Goal: Communication & Community: Connect with others

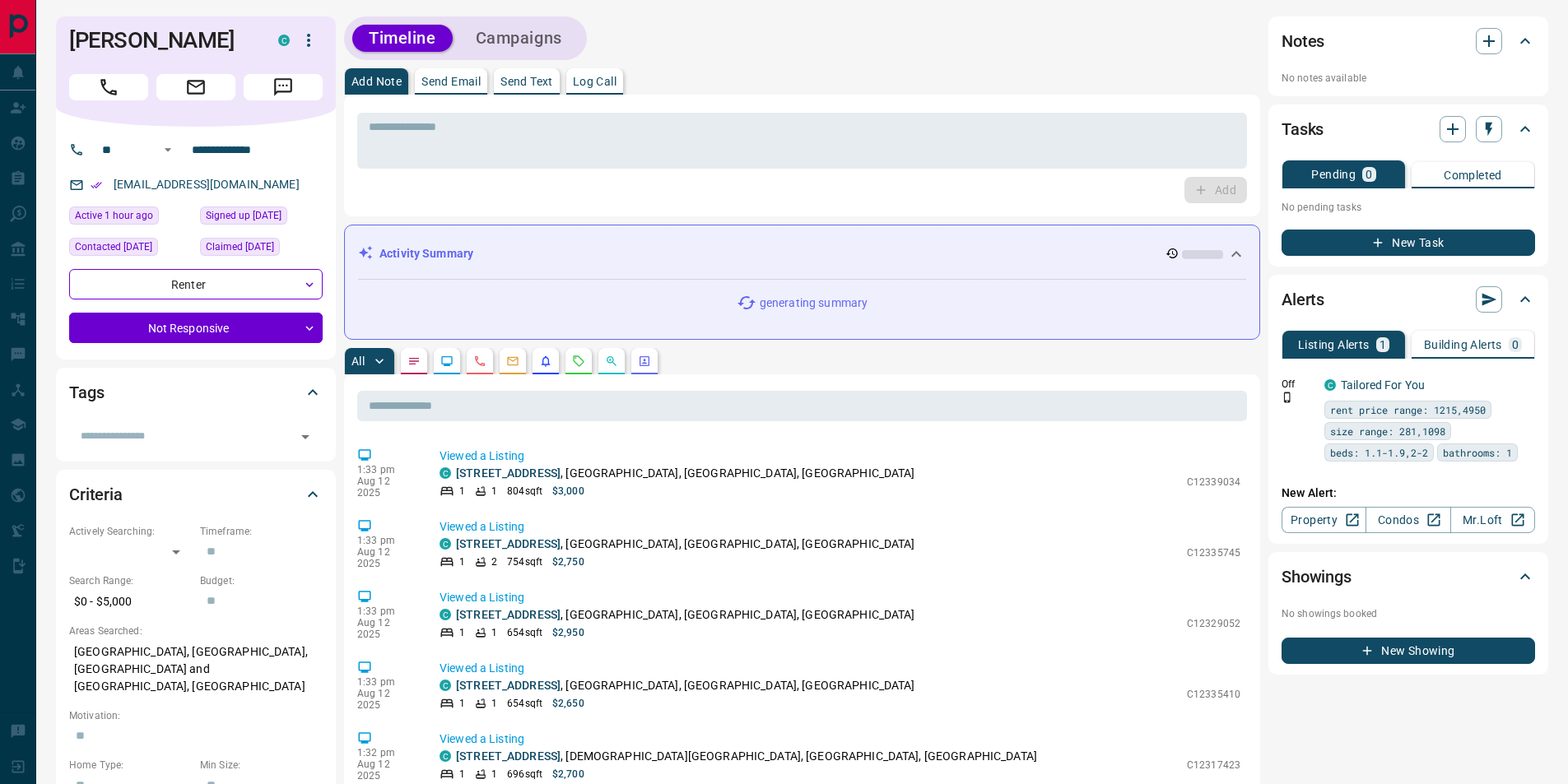
click at [448, 83] on p "Send Email" at bounding box center [451, 82] width 60 height 12
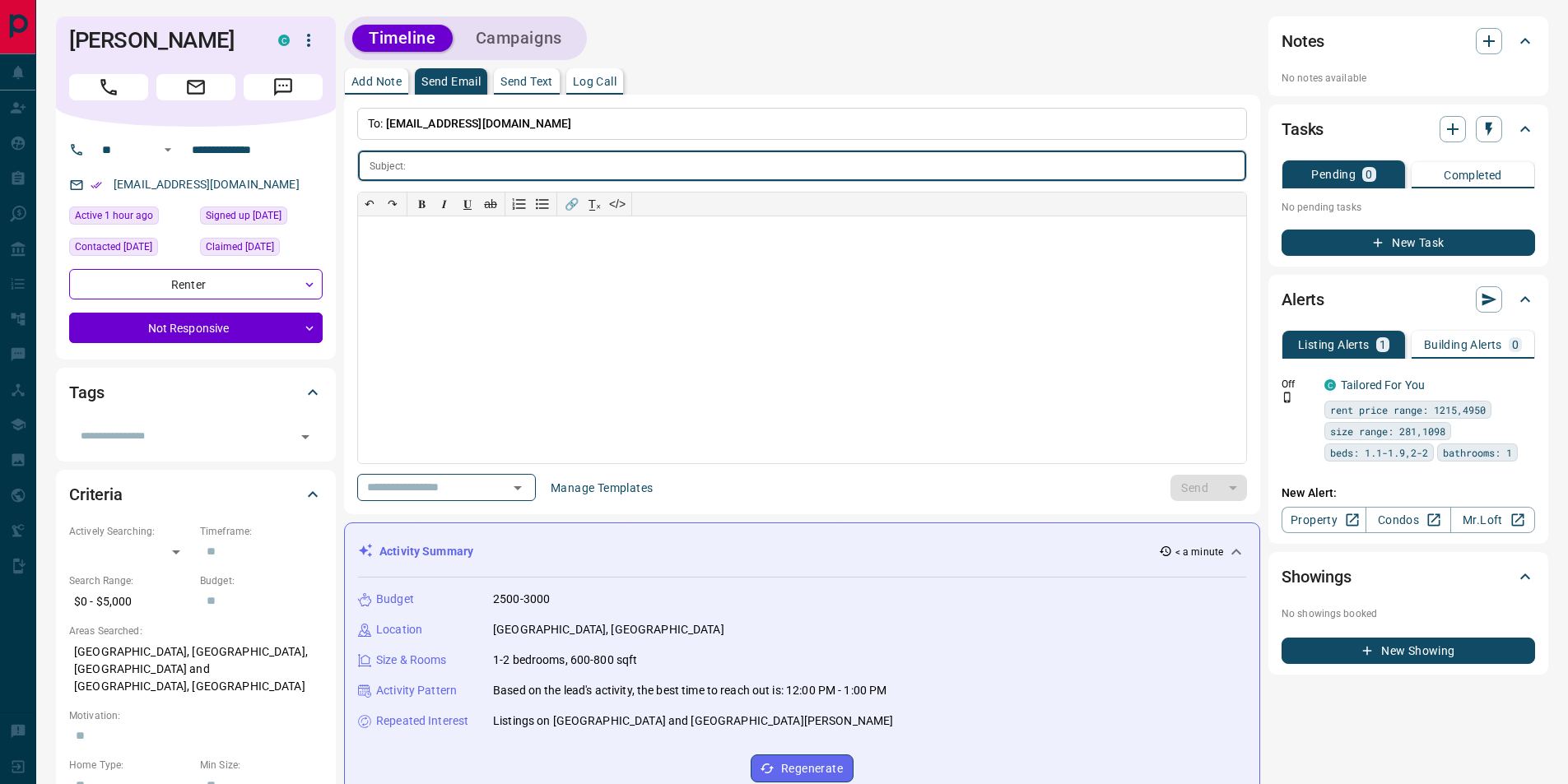
click at [375, 78] on p "Add Note" at bounding box center [376, 82] width 50 height 12
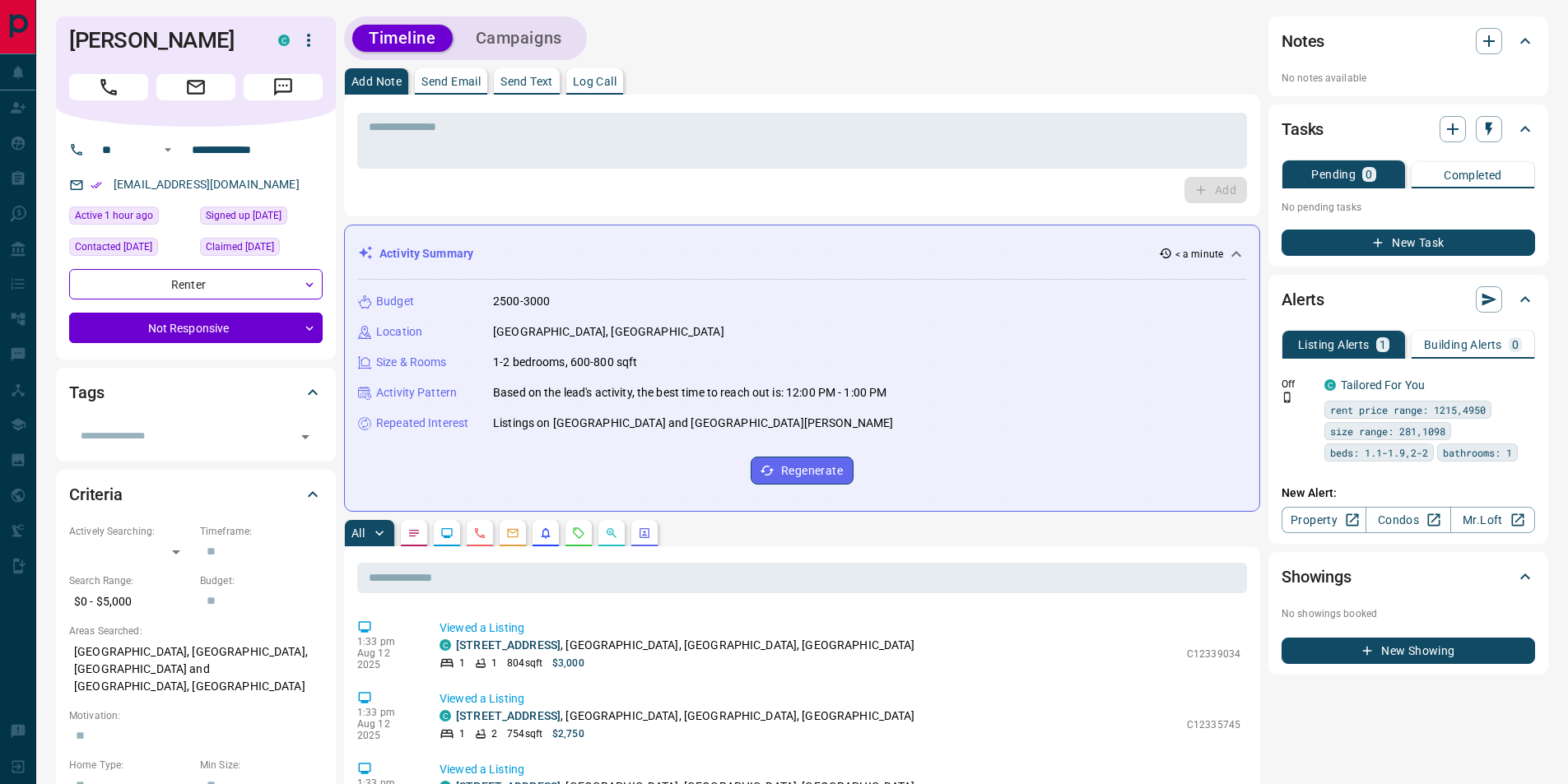
click at [547, 84] on p "Send Text" at bounding box center [527, 82] width 53 height 12
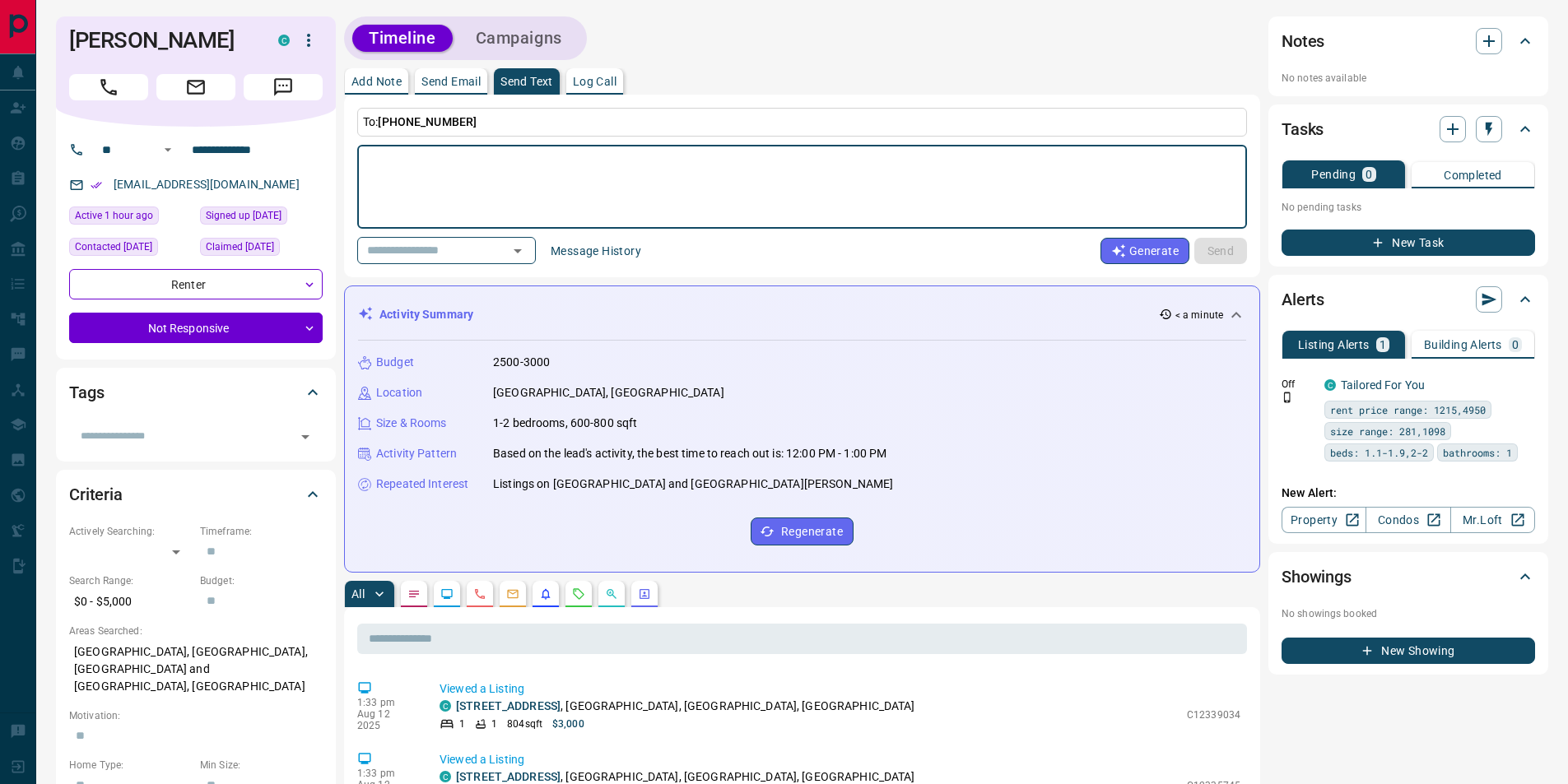
click at [465, 86] on p "Send Email" at bounding box center [451, 82] width 60 height 12
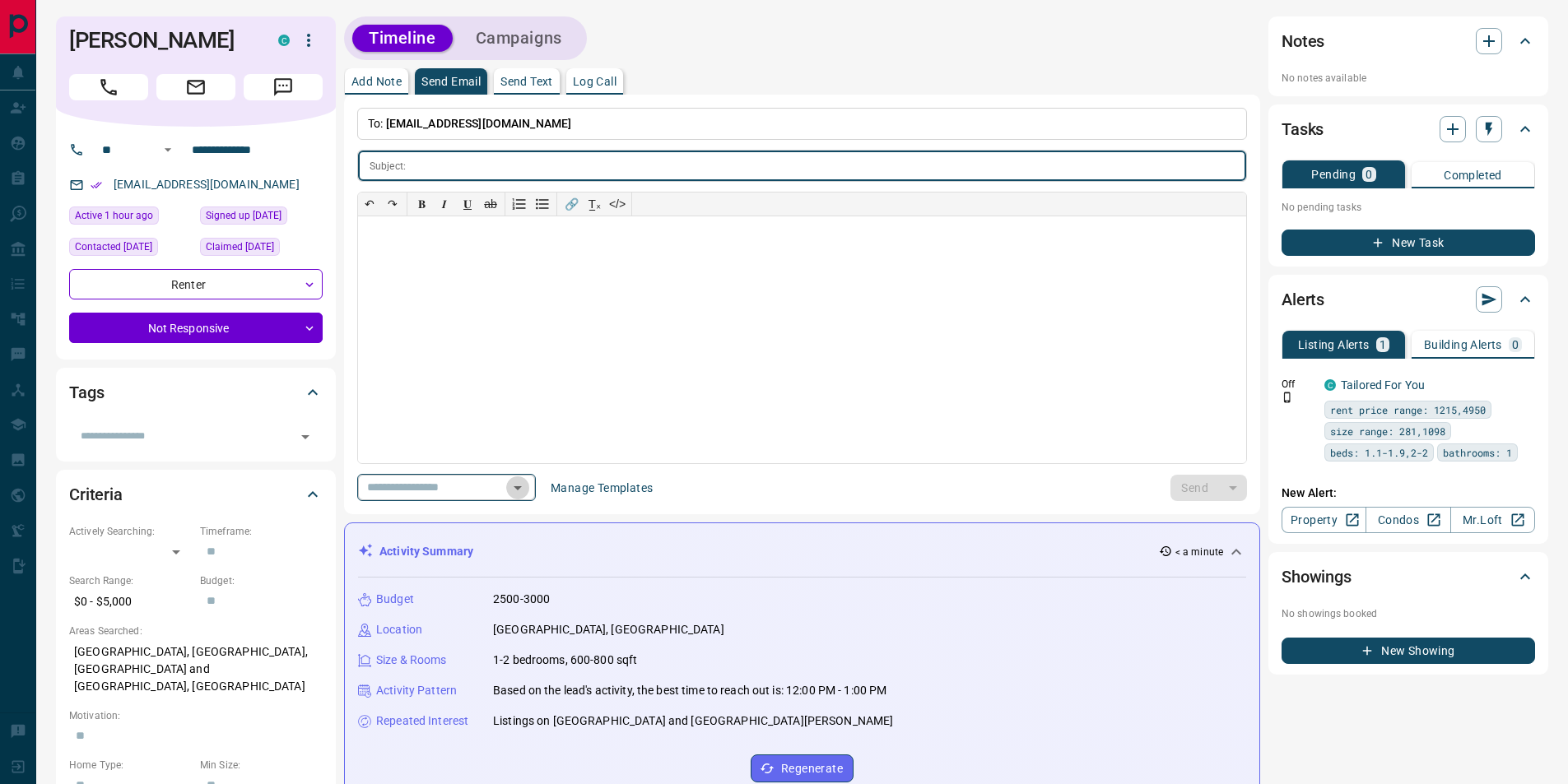
click at [527, 483] on icon "Open" at bounding box center [517, 488] width 20 height 20
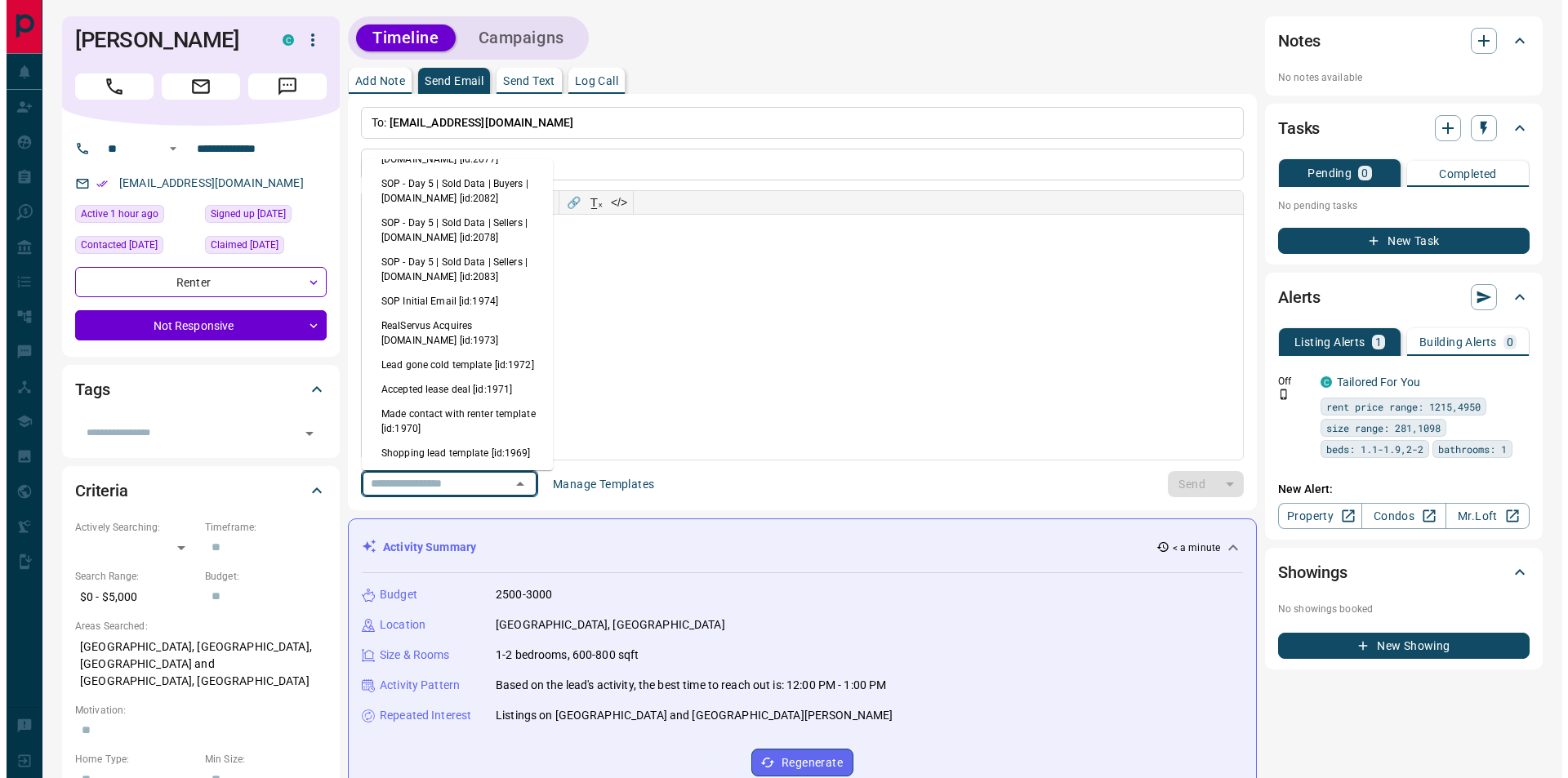
scroll to position [326, 0]
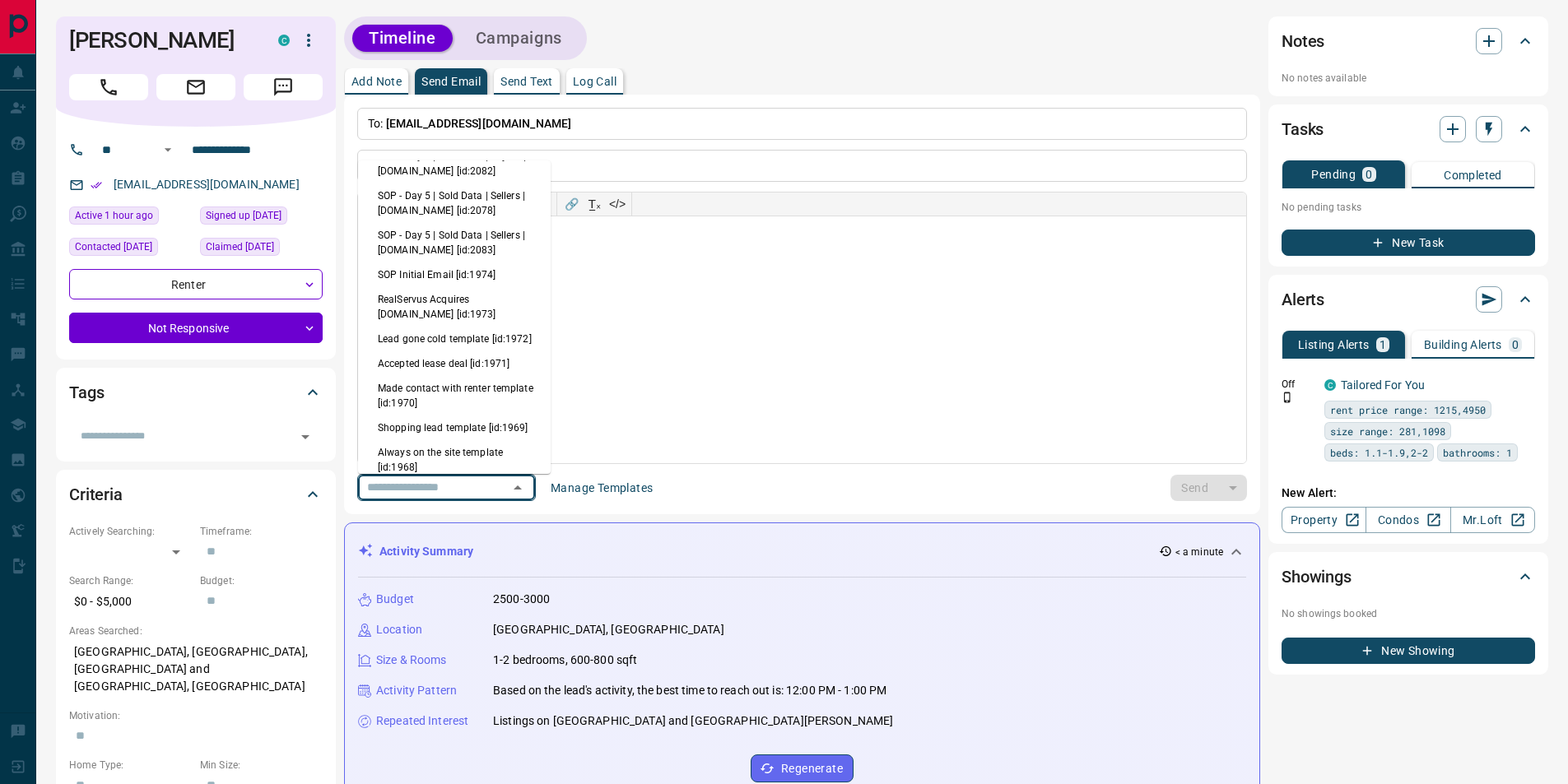
click at [455, 345] on li "Lead gone cold template [id:1972]" at bounding box center [454, 339] width 193 height 25
type input "**********"
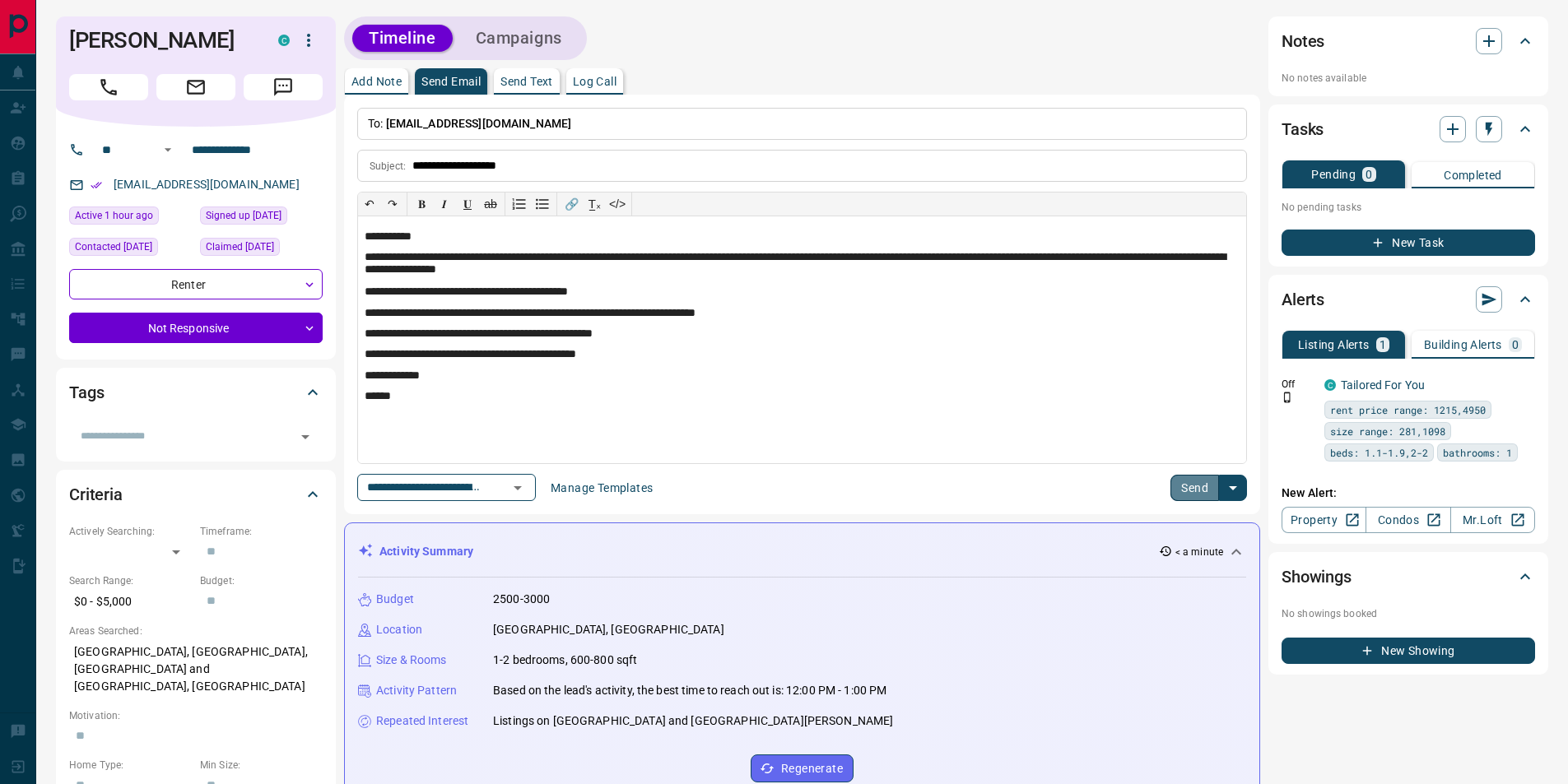
click at [1191, 490] on button "Send" at bounding box center [1194, 488] width 49 height 26
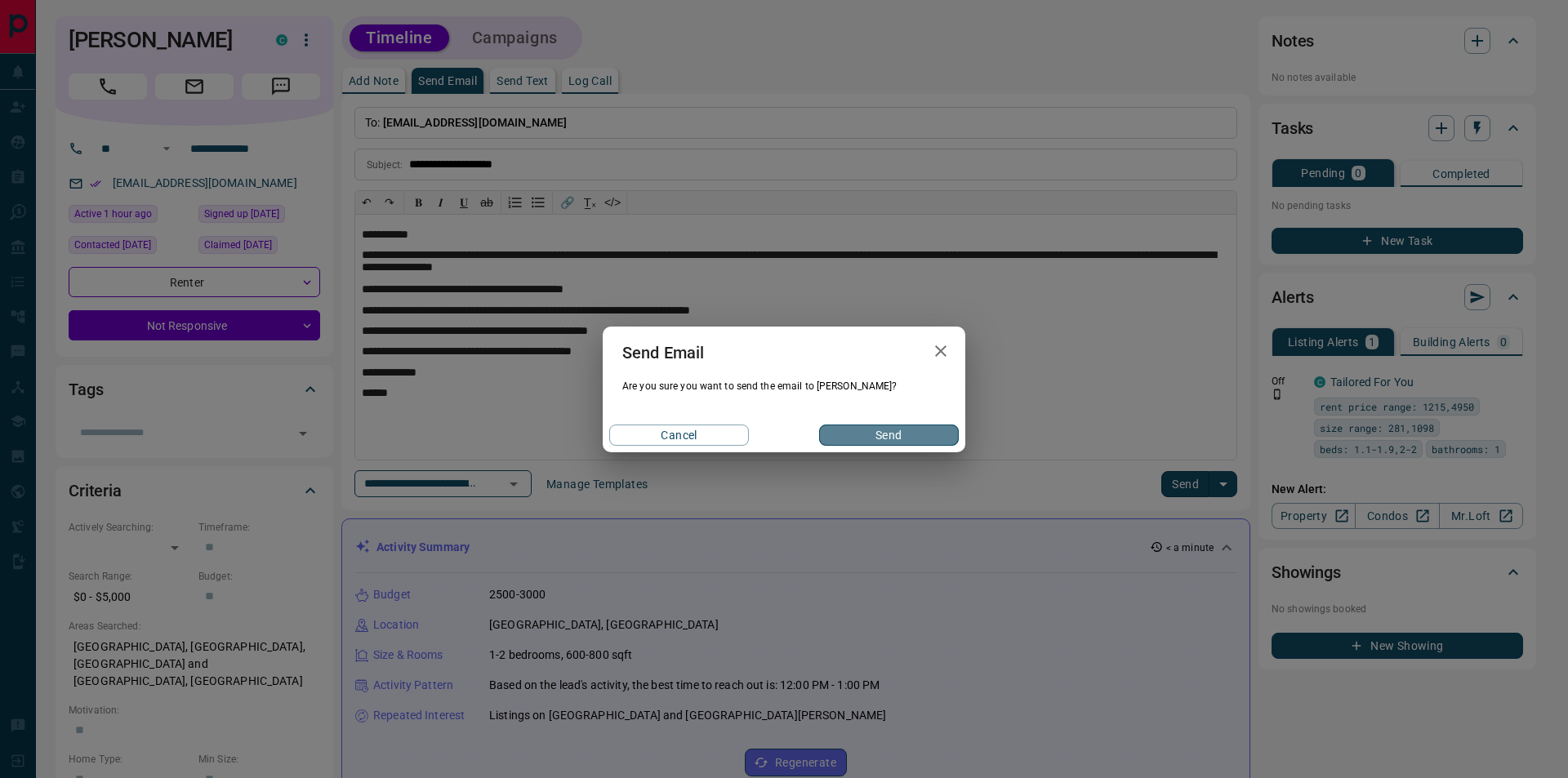
click at [850, 433] on button "Send" at bounding box center [889, 435] width 139 height 21
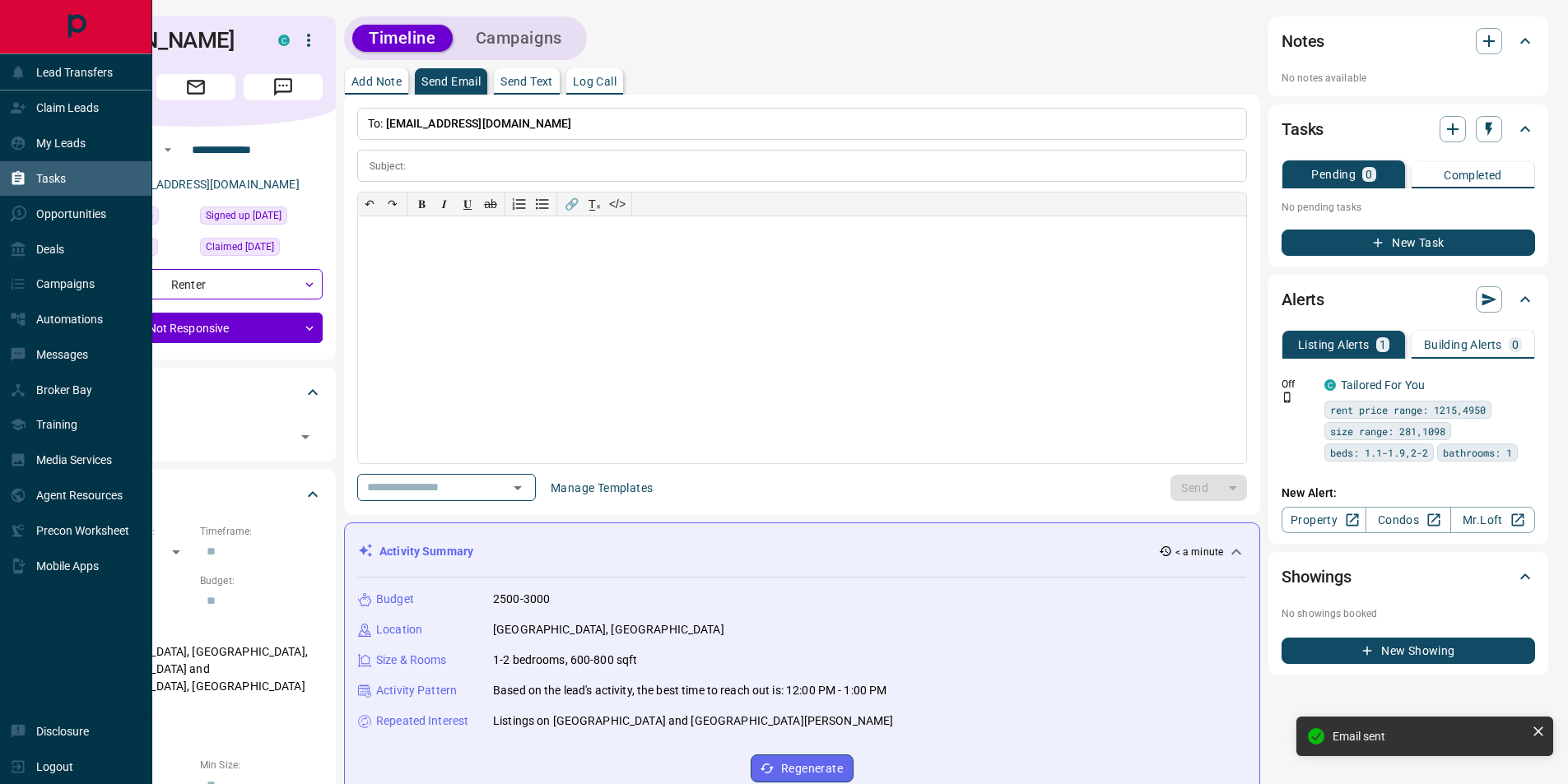
click at [97, 175] on div "Tasks" at bounding box center [76, 178] width 152 height 36
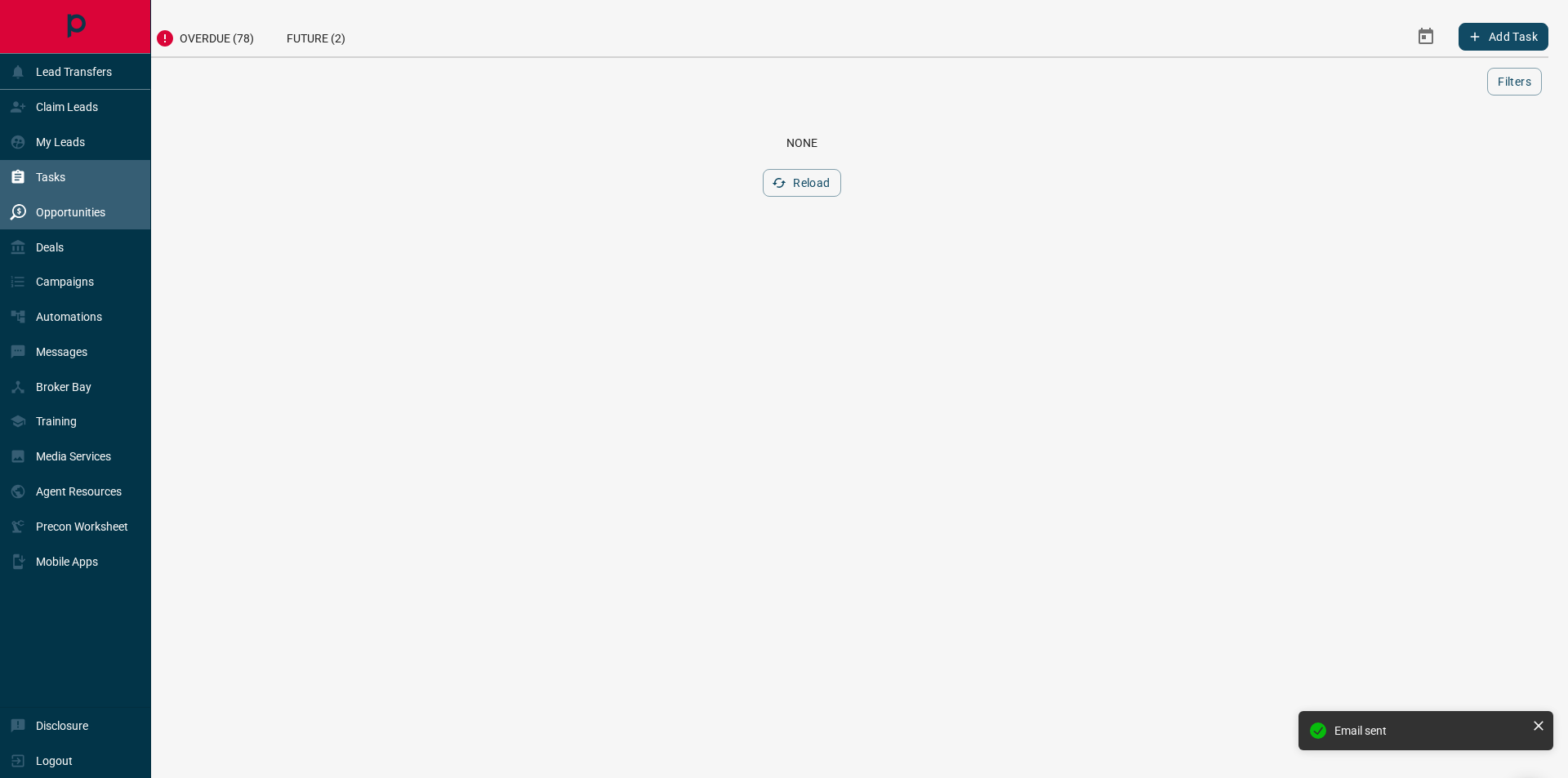
click at [76, 208] on p "Opportunities" at bounding box center [71, 212] width 70 height 13
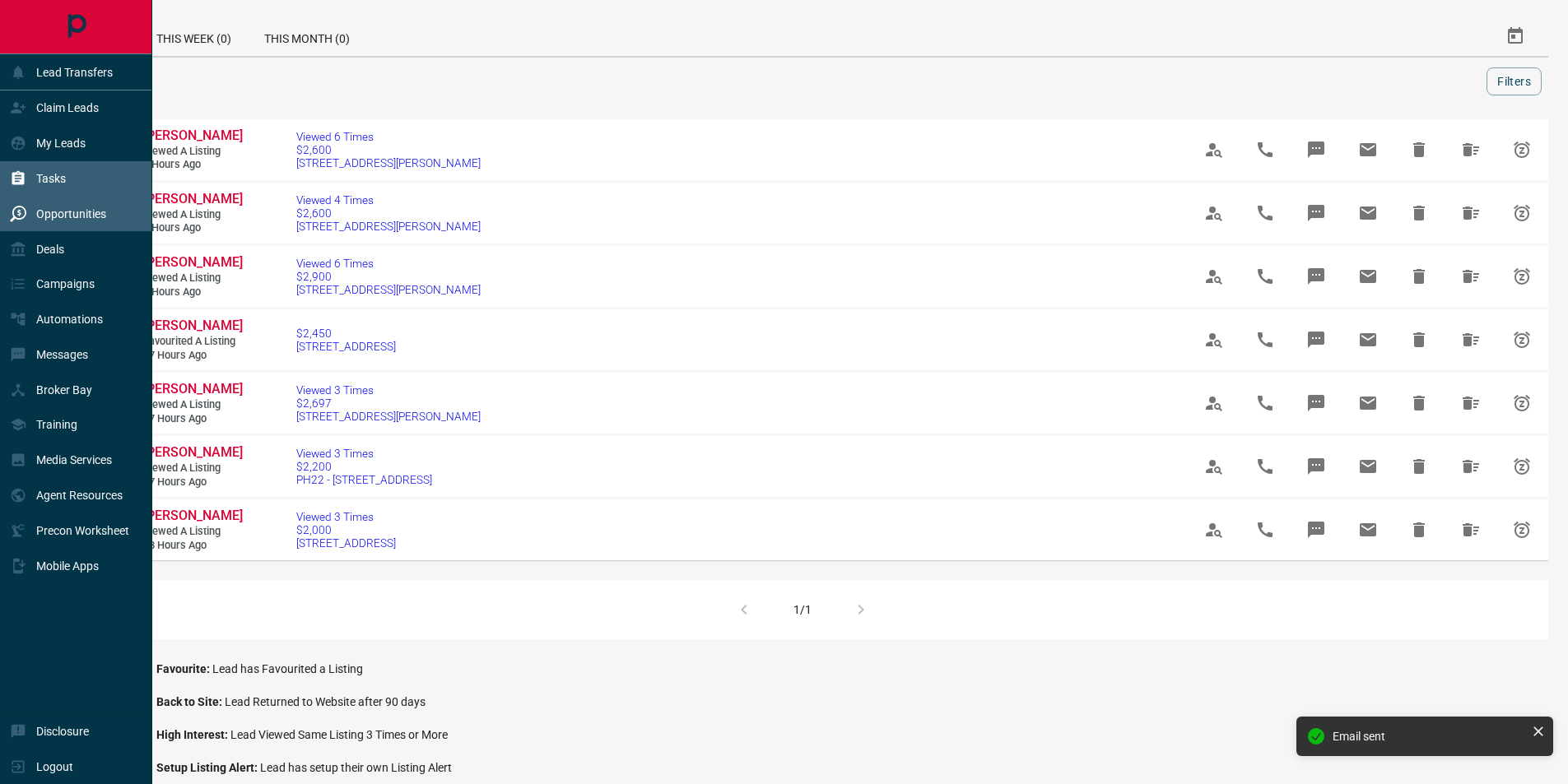
click at [50, 177] on p "Tasks" at bounding box center [51, 178] width 30 height 13
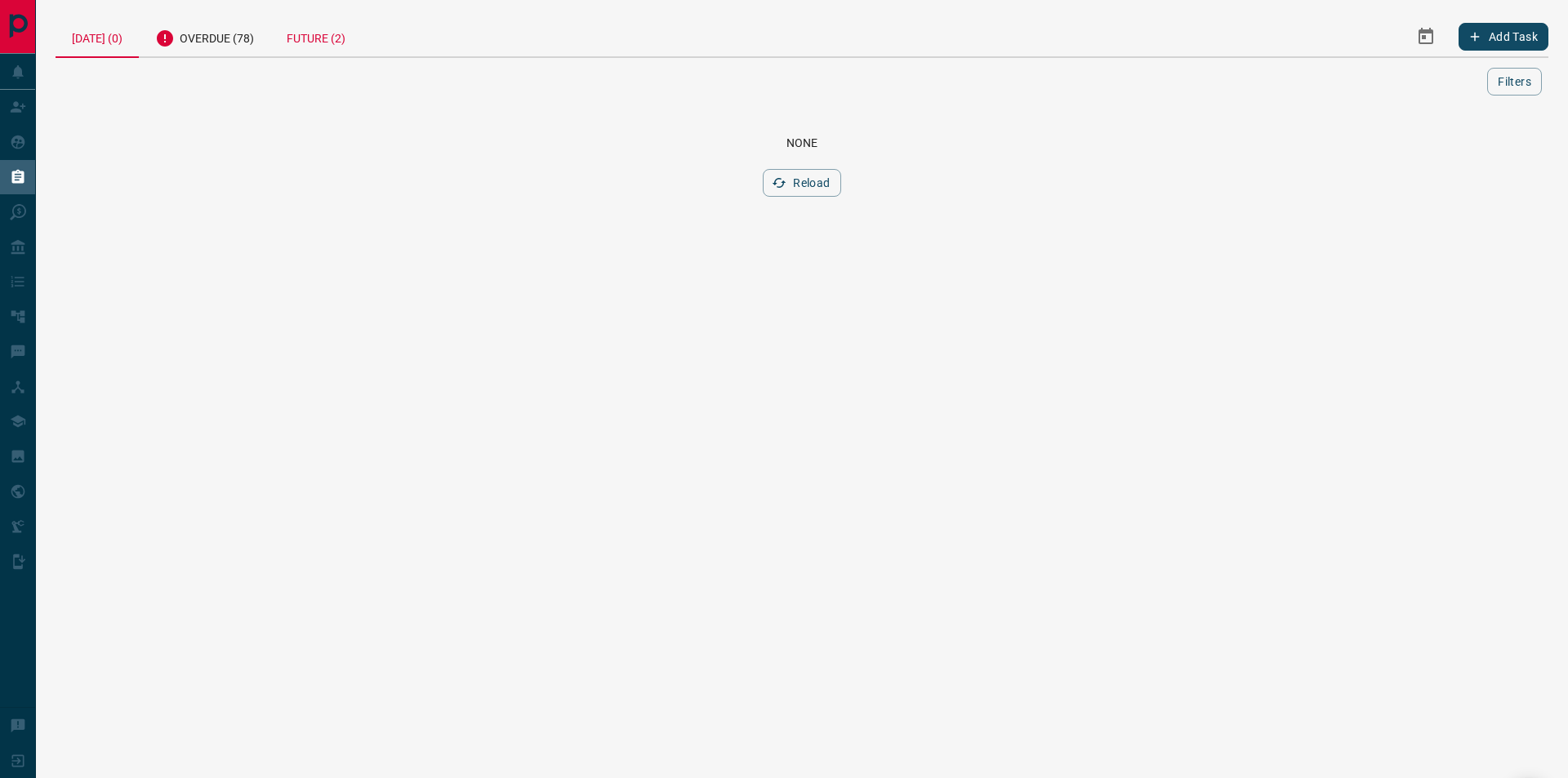
click at [318, 32] on div "Future (2)" at bounding box center [317, 36] width 92 height 40
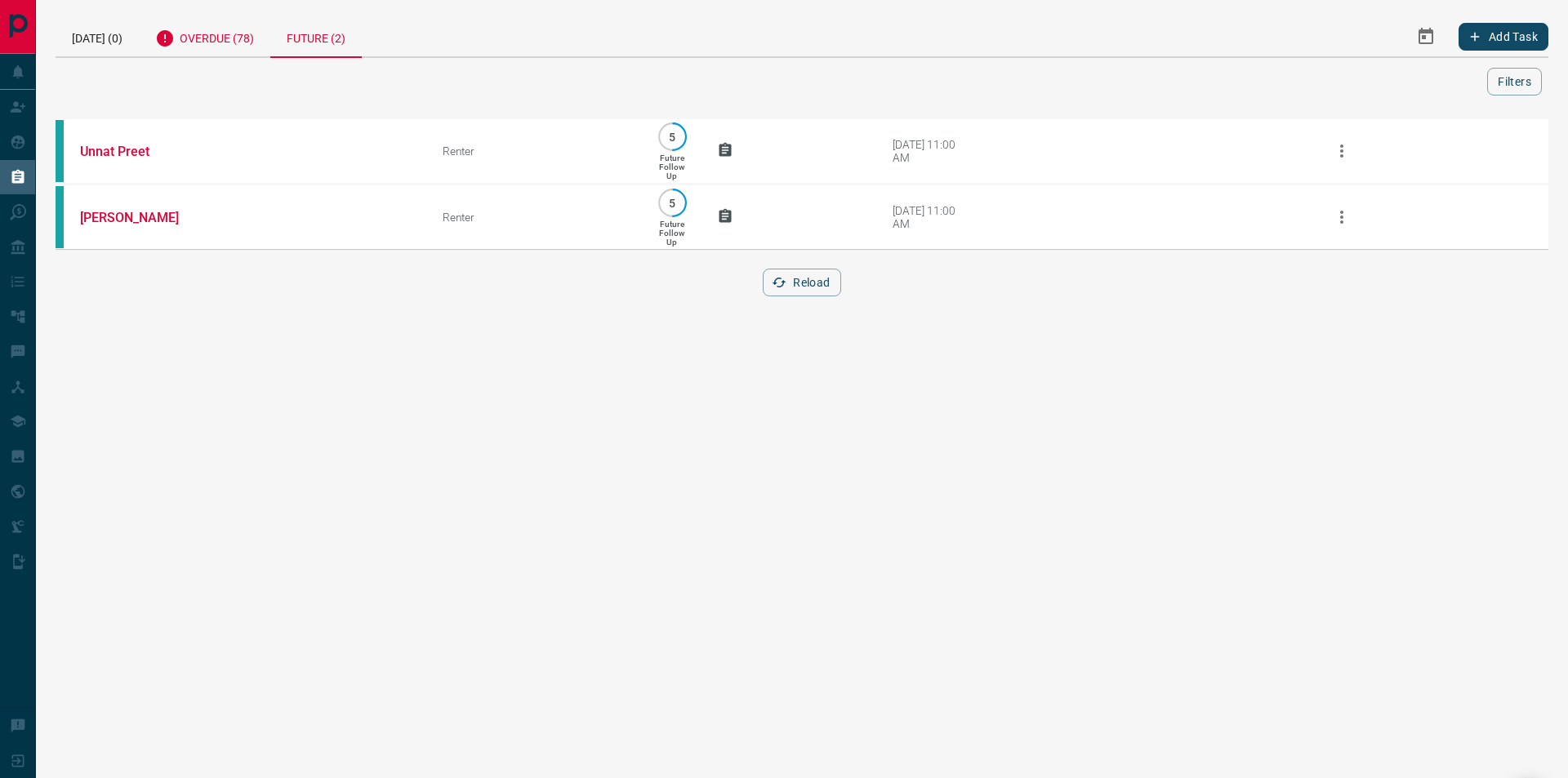
click at [212, 39] on div "Overdue (78)" at bounding box center [204, 36] width 131 height 40
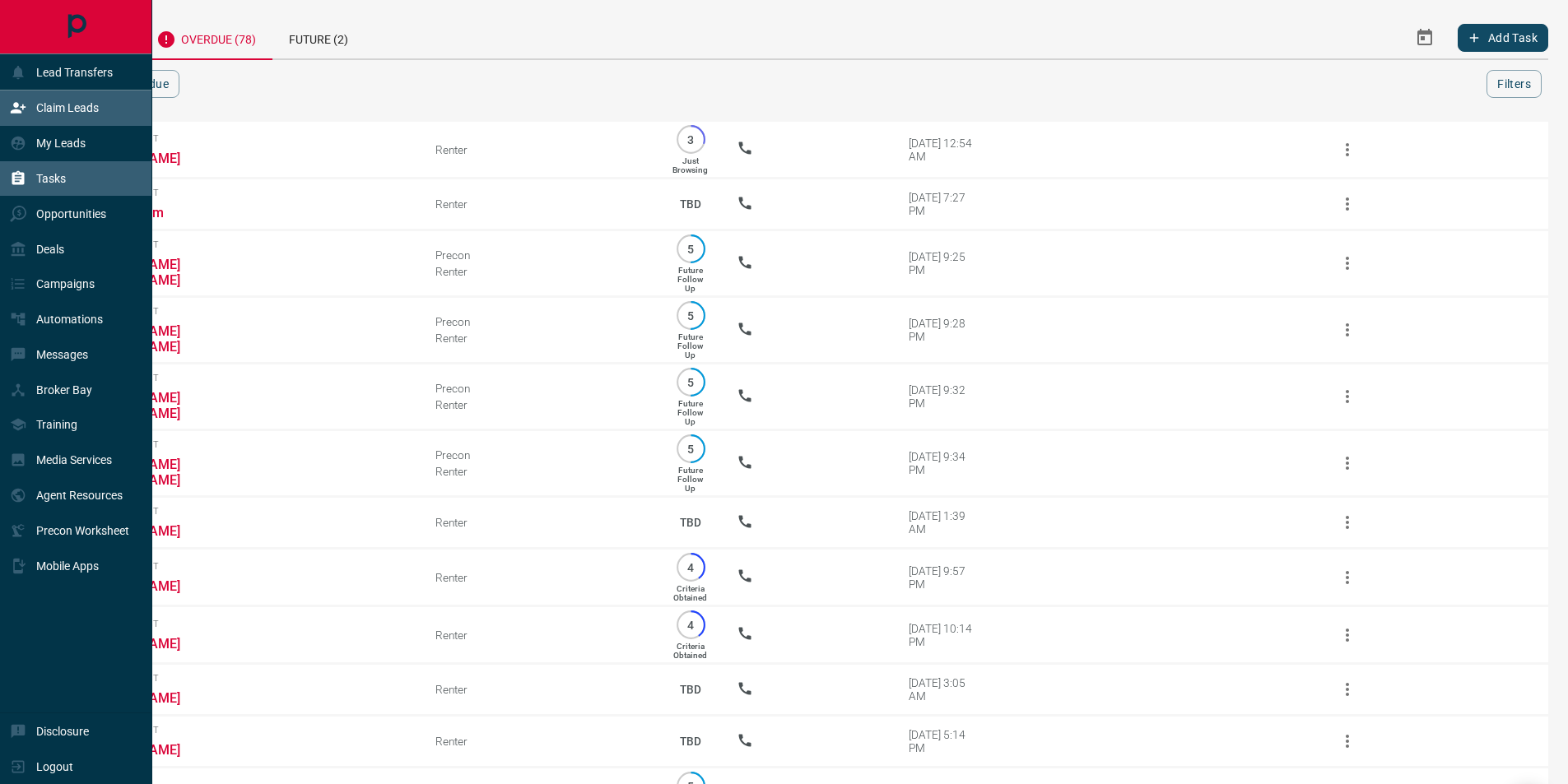
click at [115, 100] on div "Claim Leads" at bounding box center [76, 108] width 152 height 36
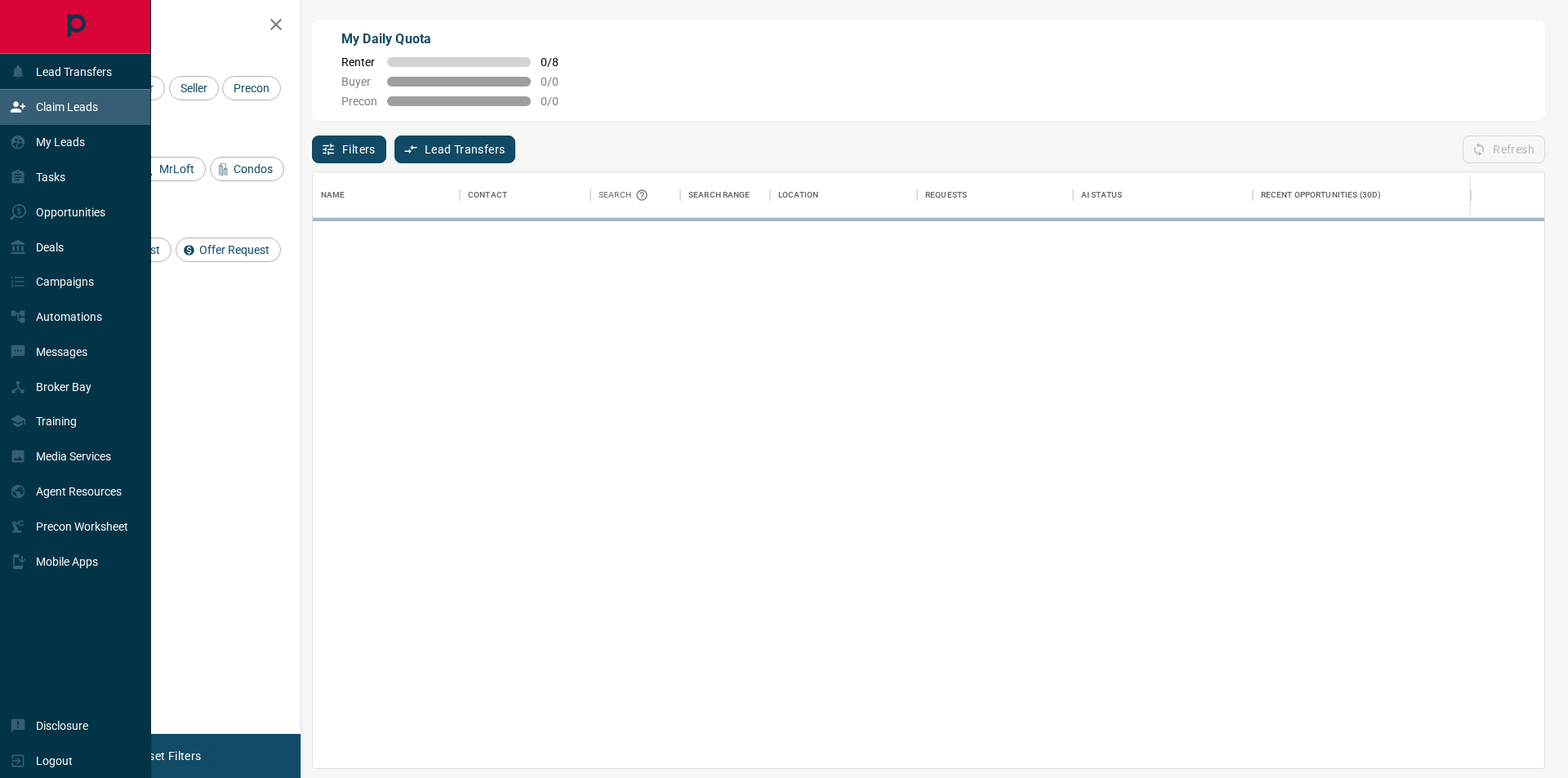
scroll to position [585, 1219]
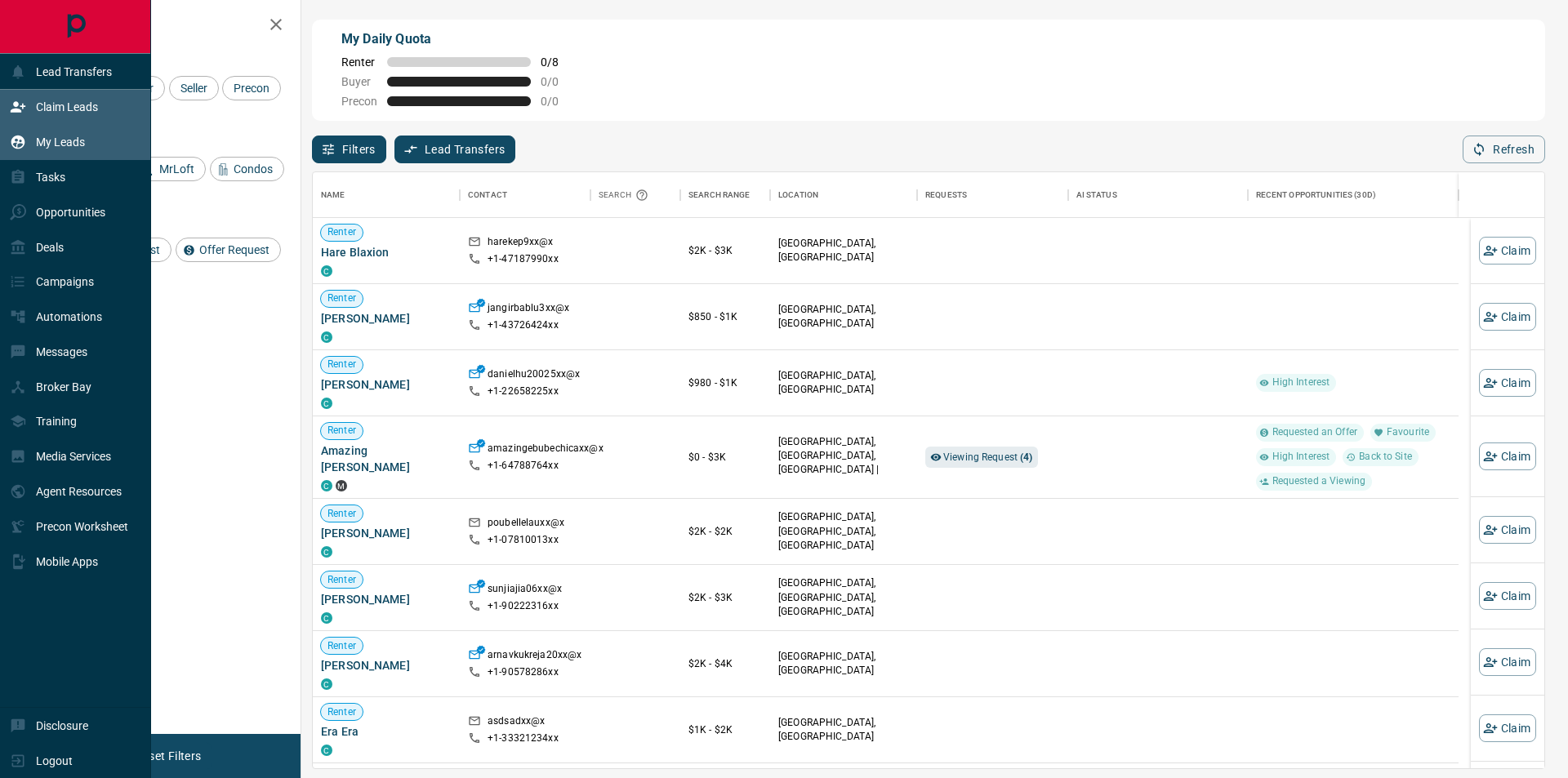
click at [96, 139] on div "My Leads" at bounding box center [75, 142] width 151 height 35
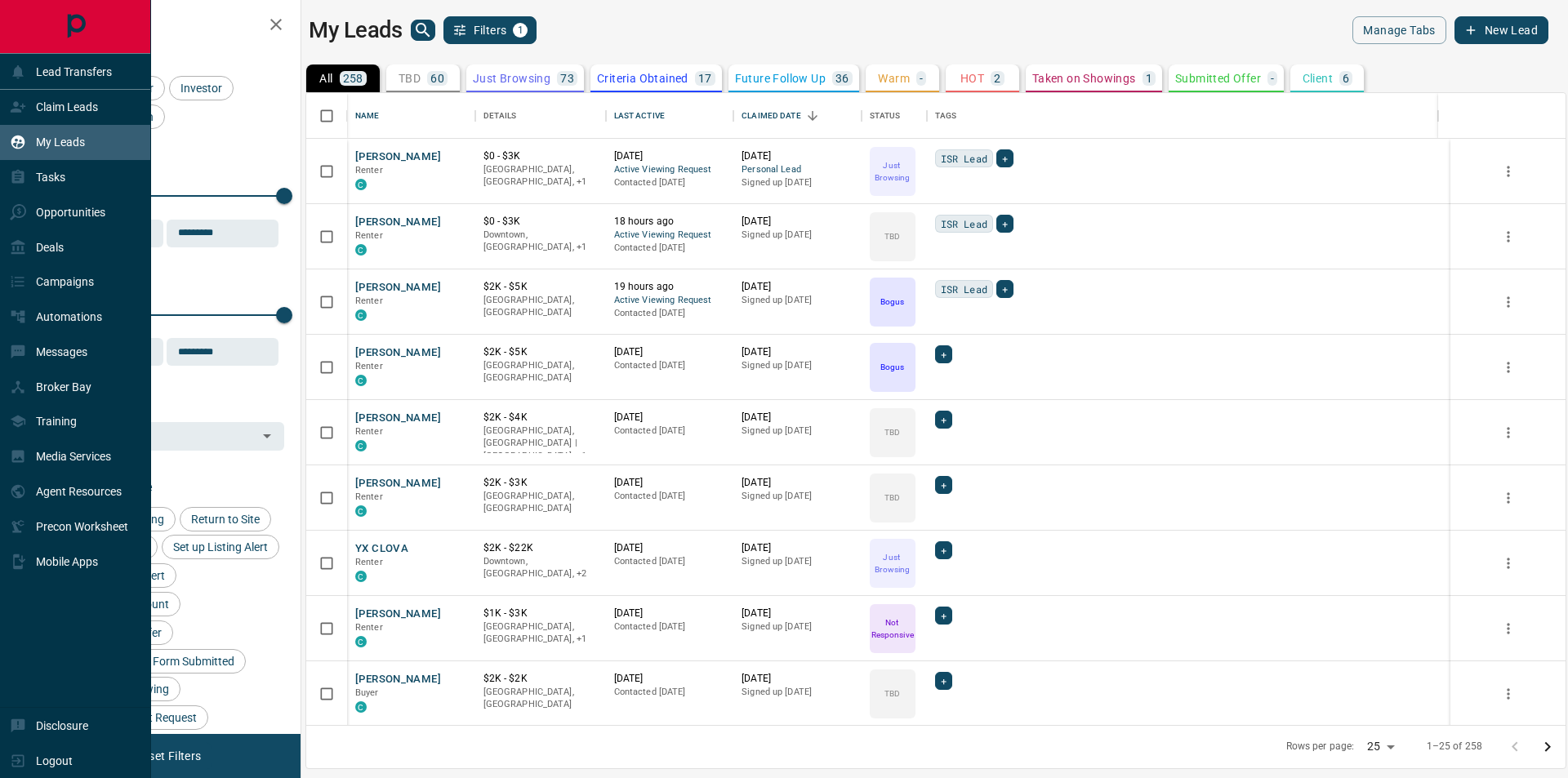
scroll to position [620, 1247]
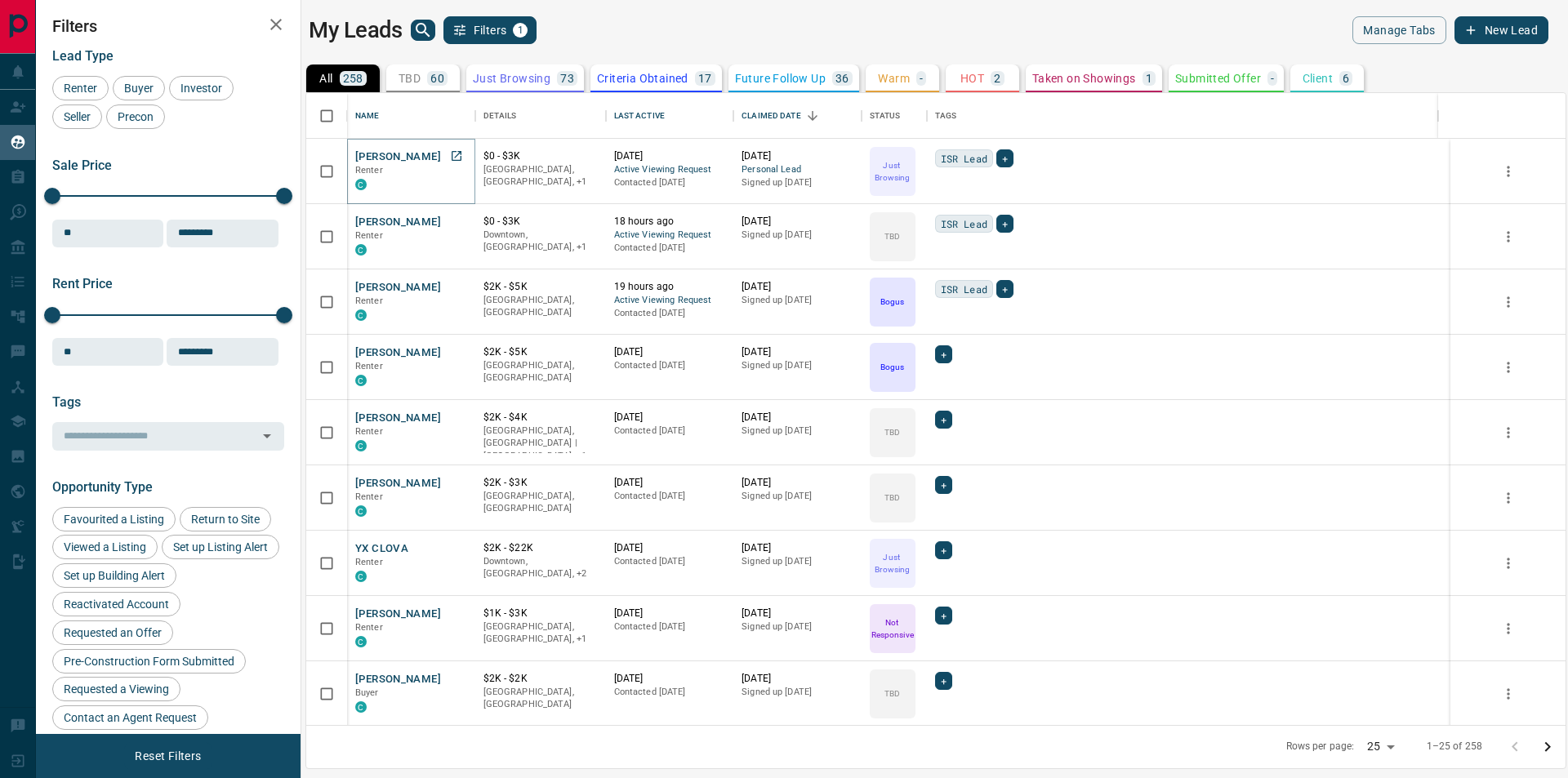
click at [408, 149] on button "[PERSON_NAME]" at bounding box center [398, 157] width 86 height 16
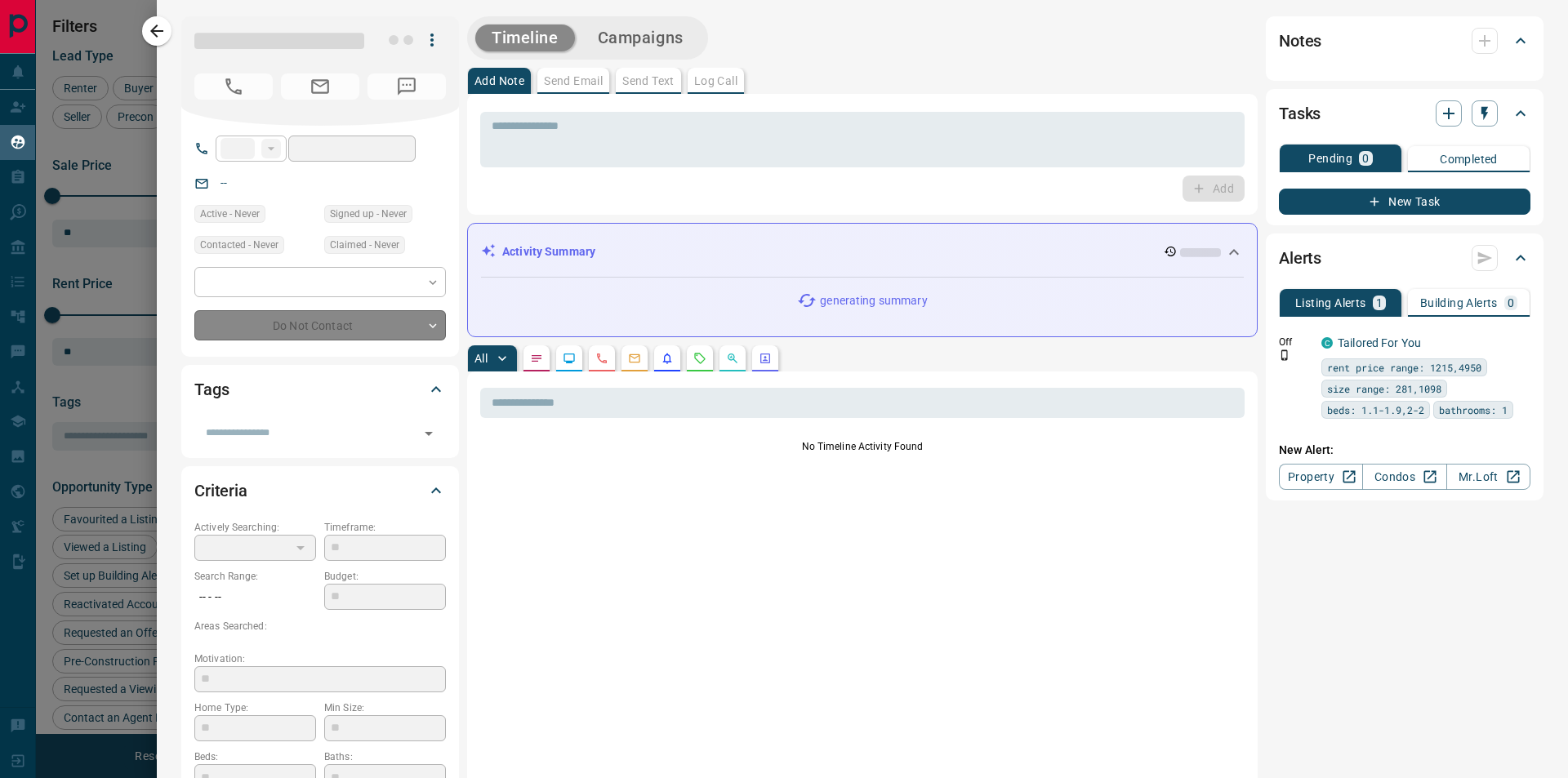
type input "**"
type input "**********"
type input "*"
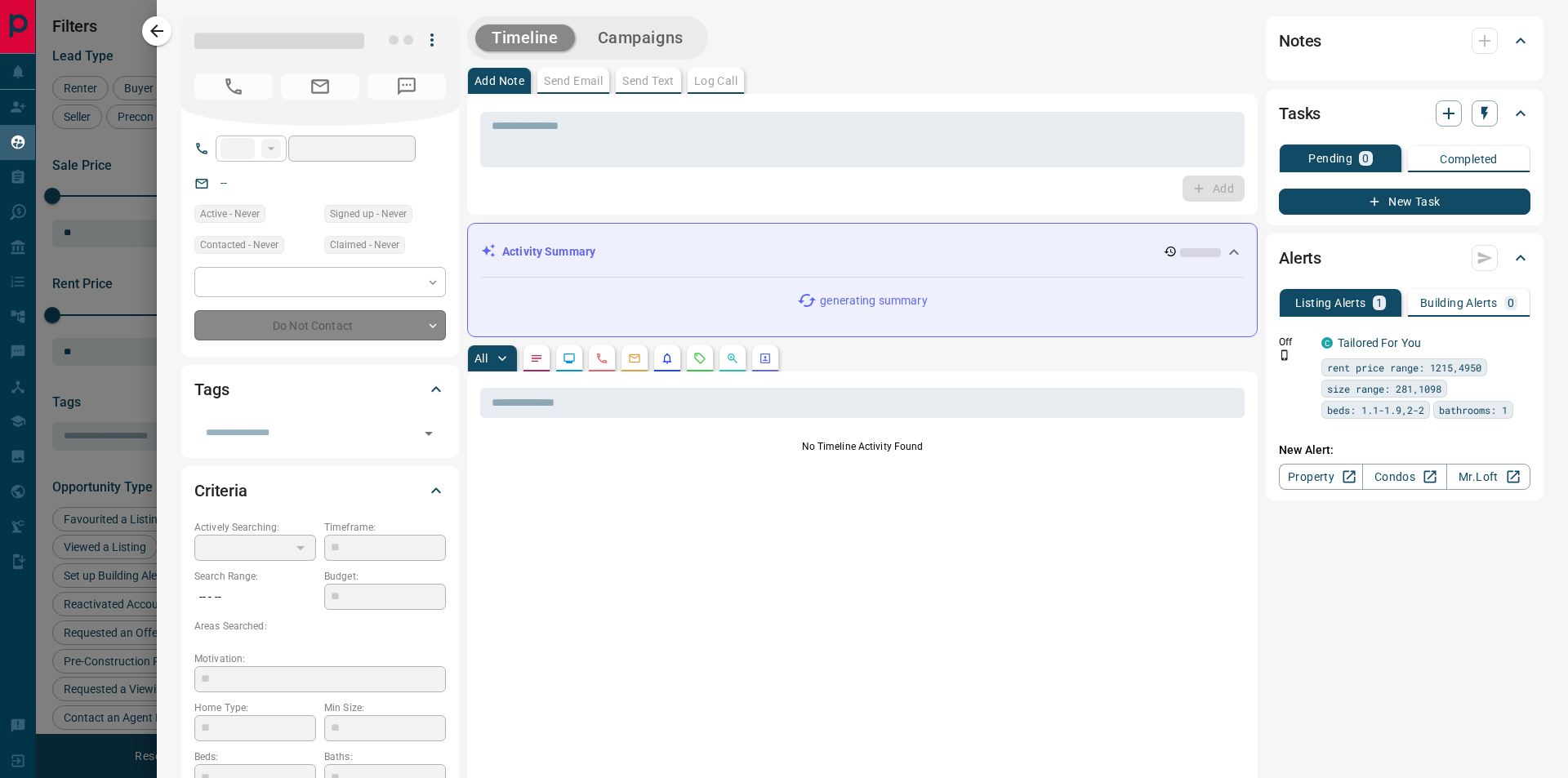
type input "**********"
type input "*******"
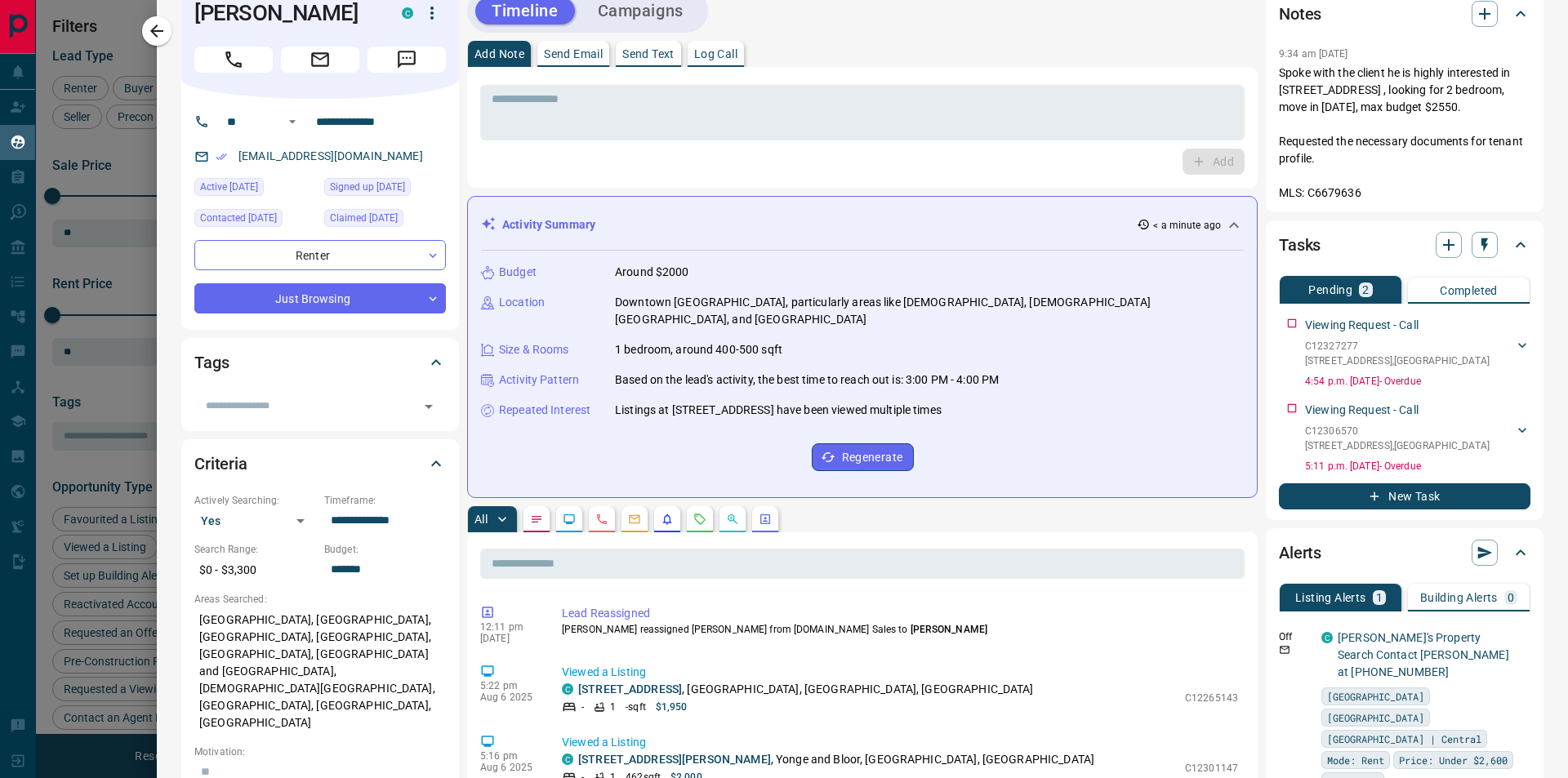
scroll to position [0, 0]
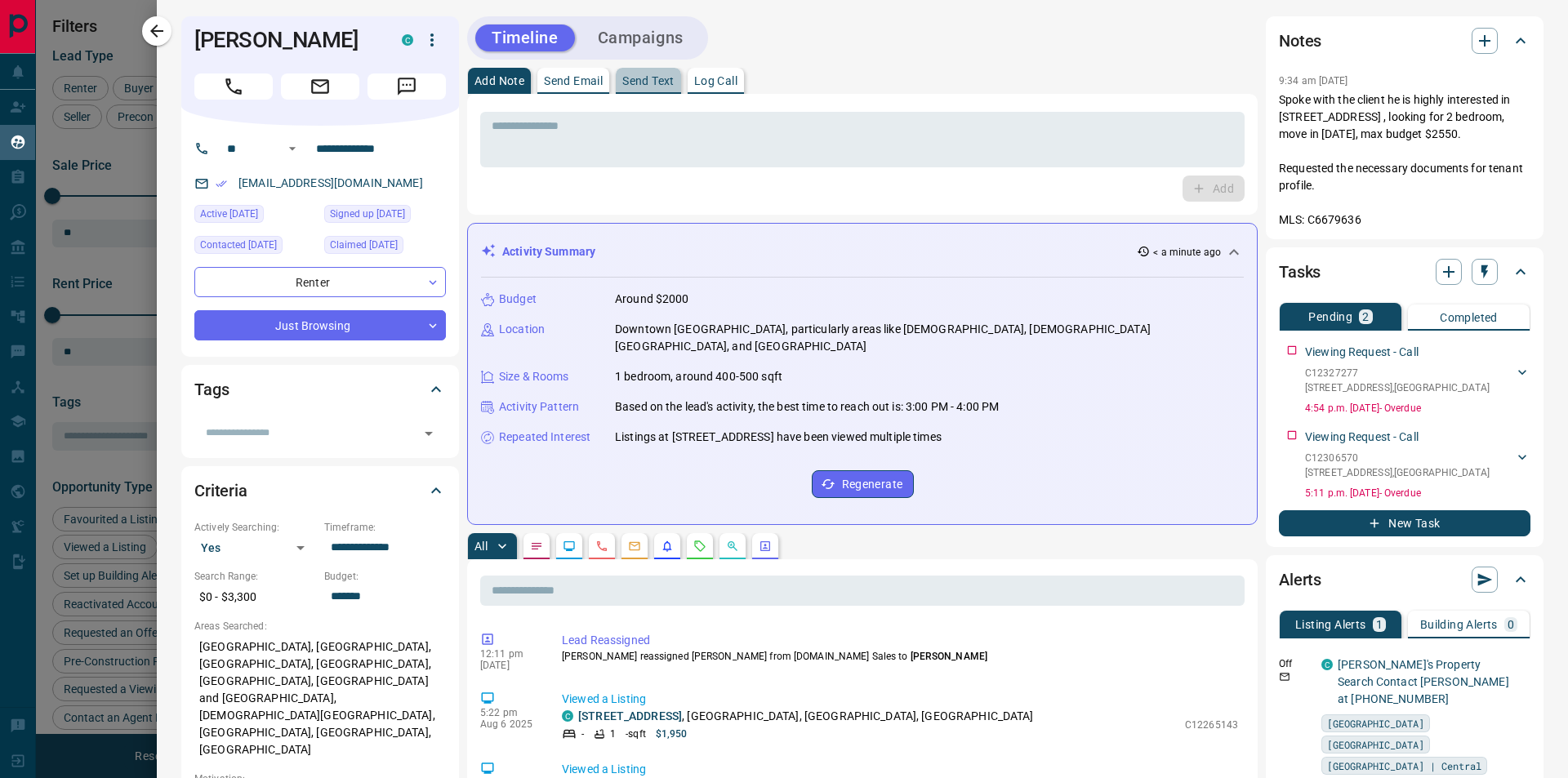
click at [674, 92] on button "Send Text" at bounding box center [649, 81] width 66 height 26
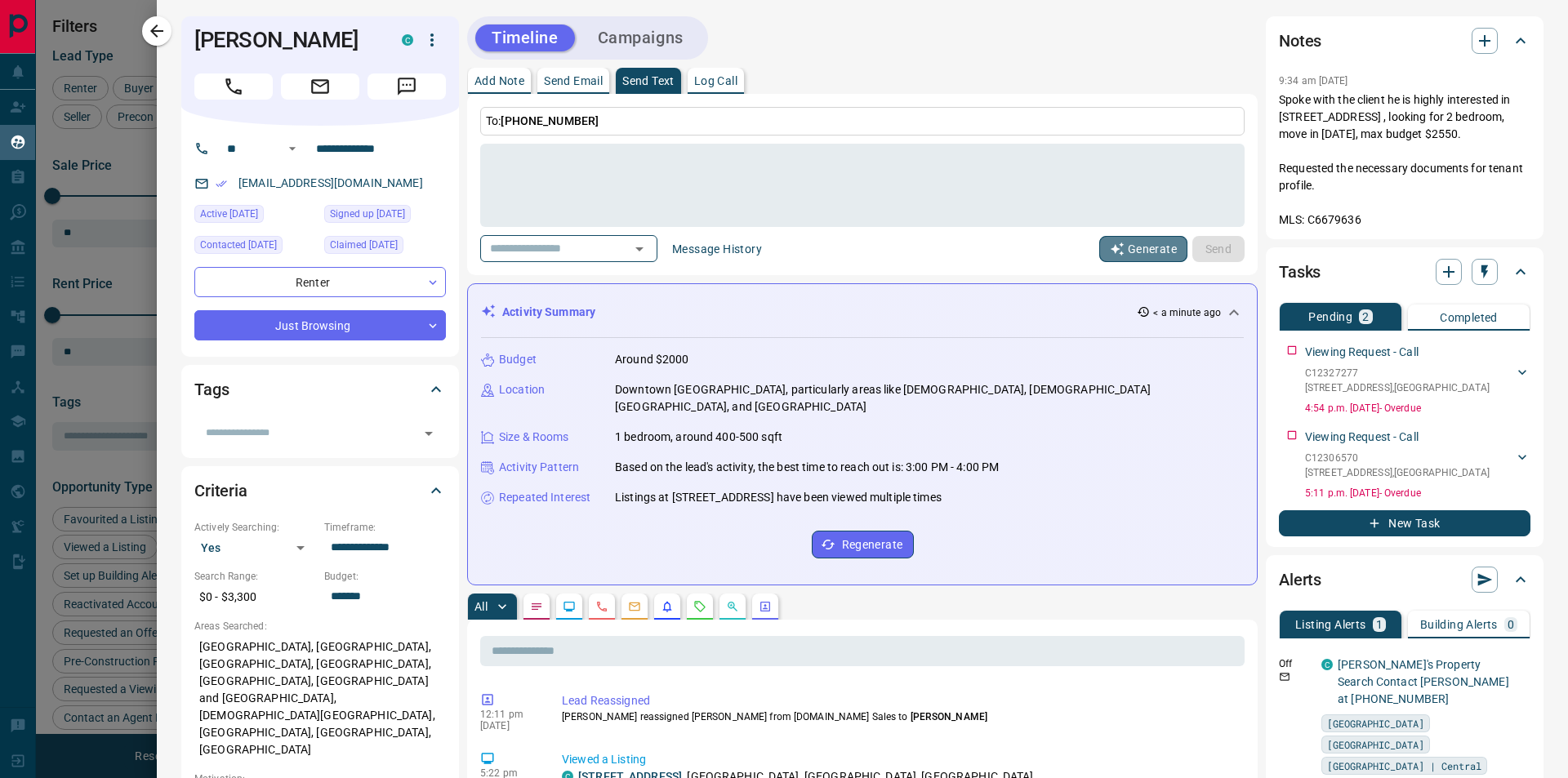
click at [1113, 253] on button "Generate" at bounding box center [1143, 249] width 89 height 26
type textarea "**********"
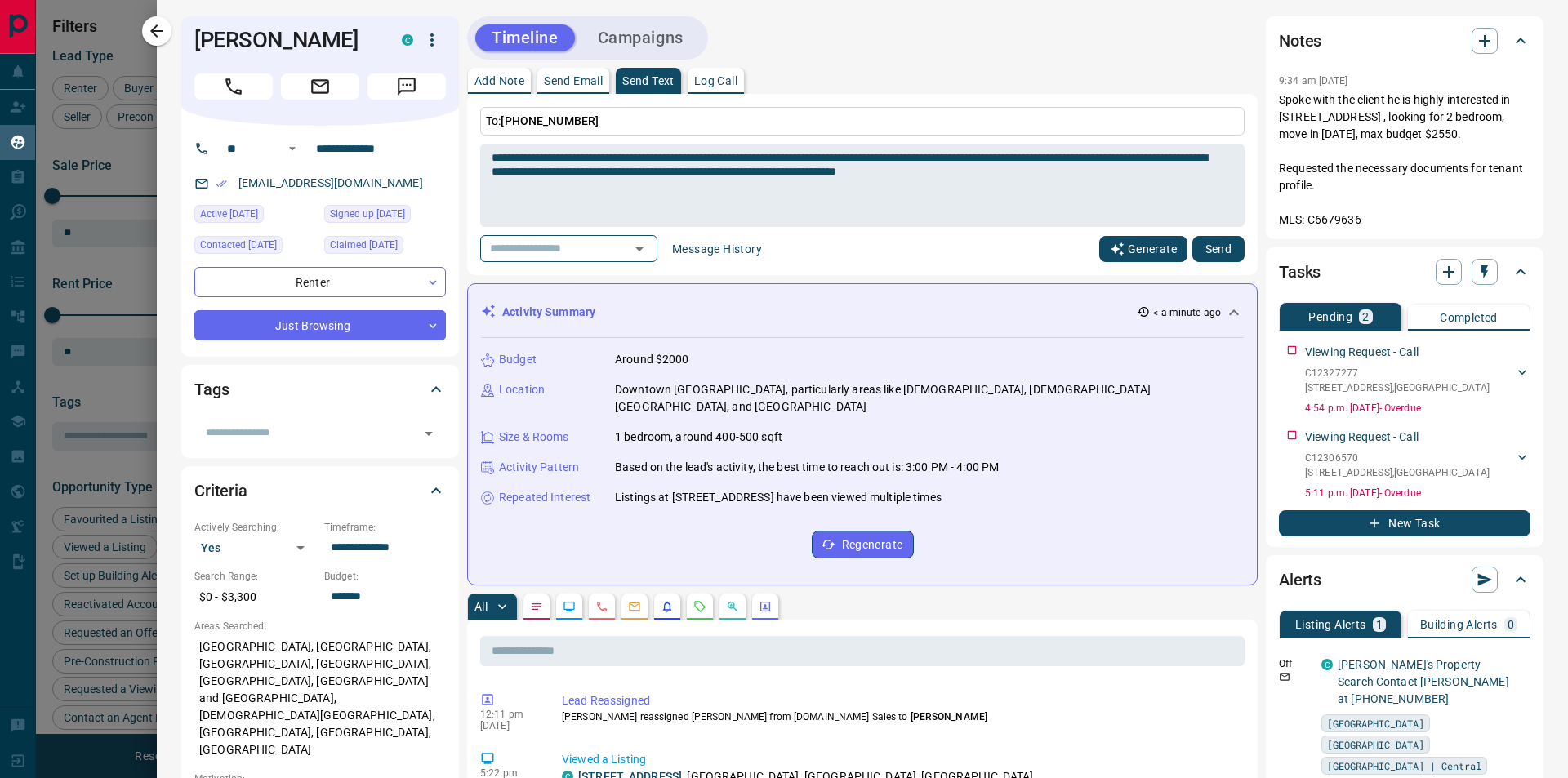
click at [1115, 238] on button "Generate" at bounding box center [1143, 249] width 89 height 26
click at [1232, 243] on button "Send" at bounding box center [1219, 249] width 52 height 26
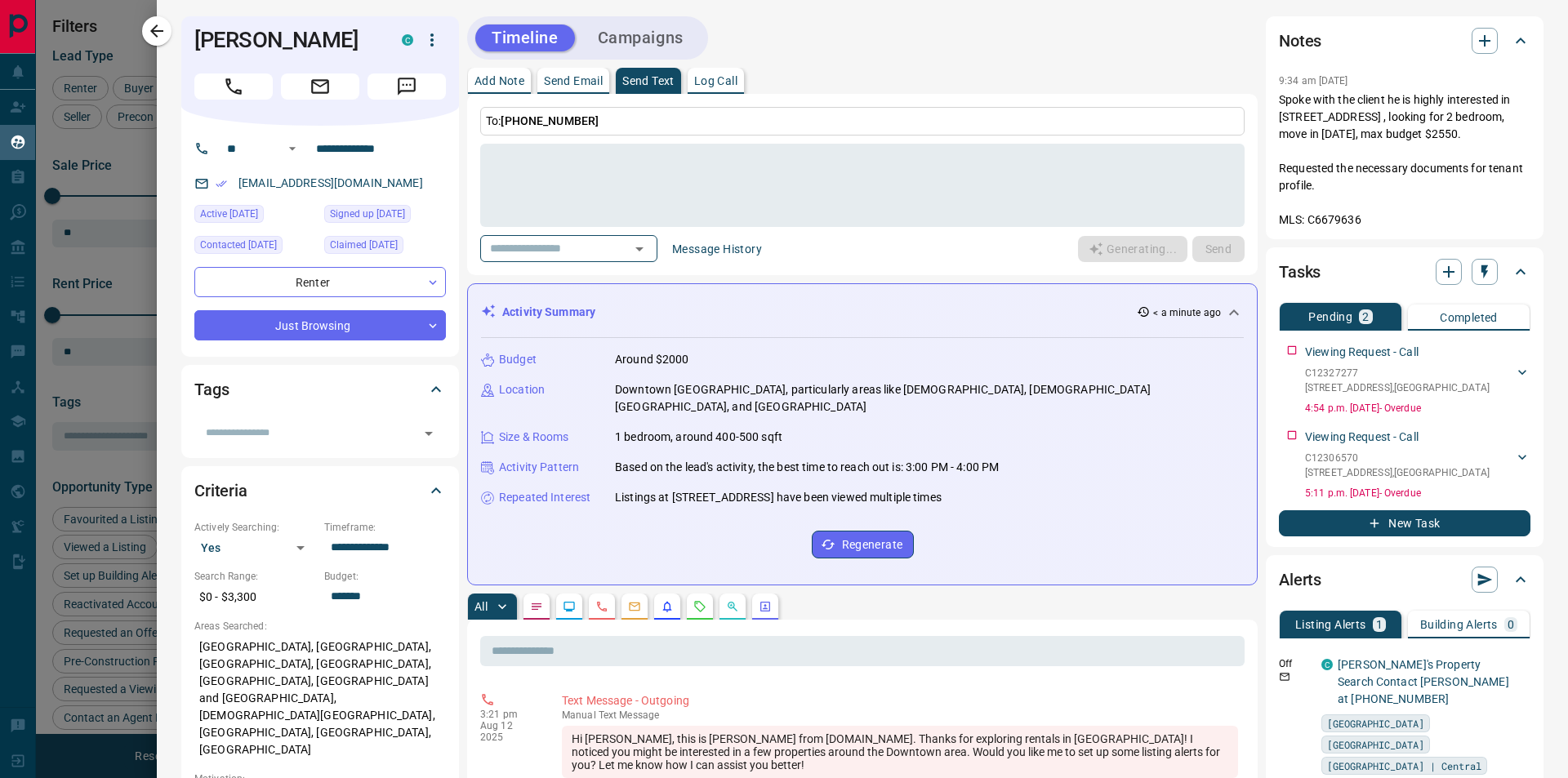
click at [671, 26] on button "Campaigns" at bounding box center [640, 38] width 118 height 27
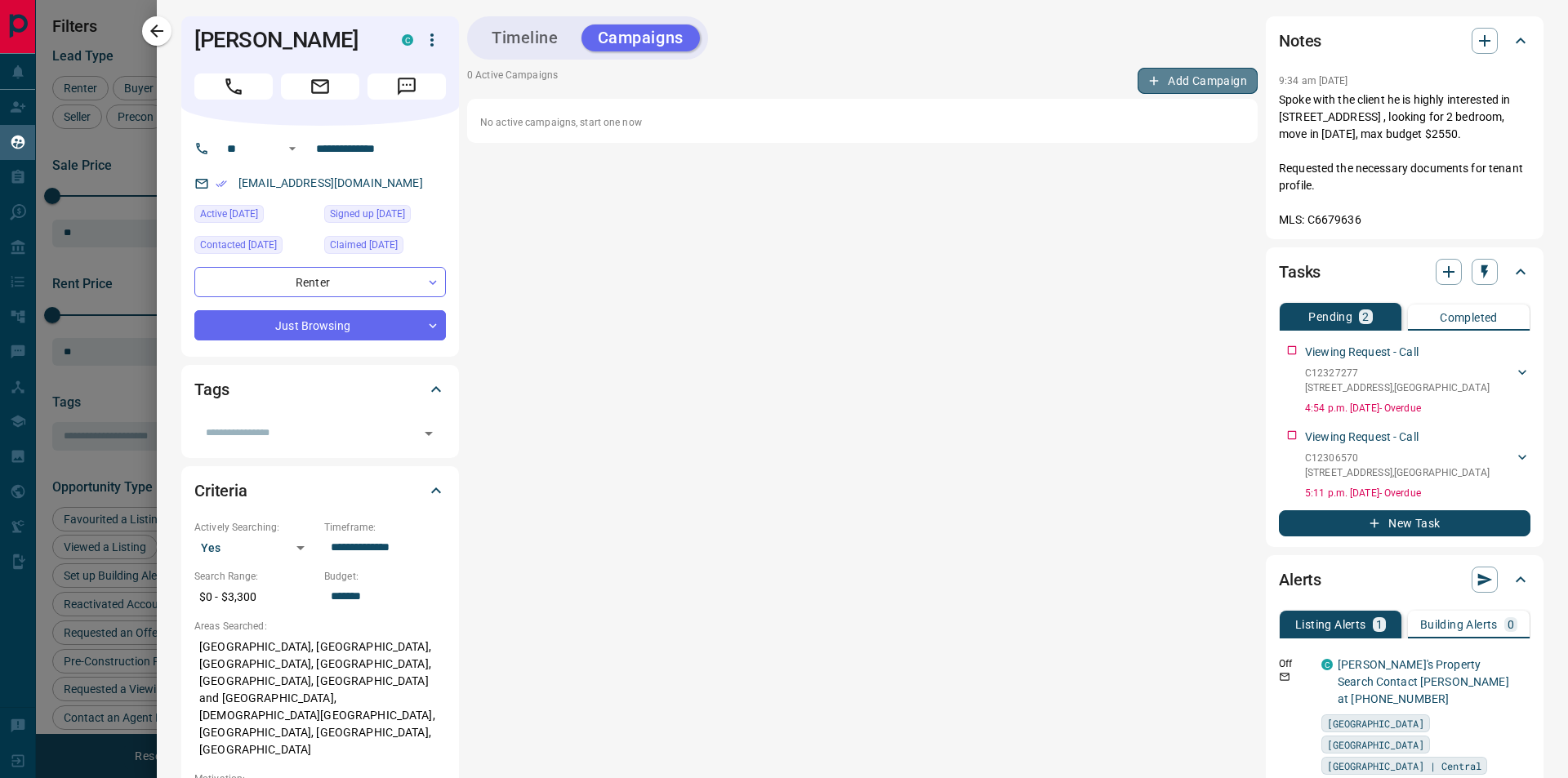
click at [1171, 89] on button "Add Campaign" at bounding box center [1197, 81] width 120 height 26
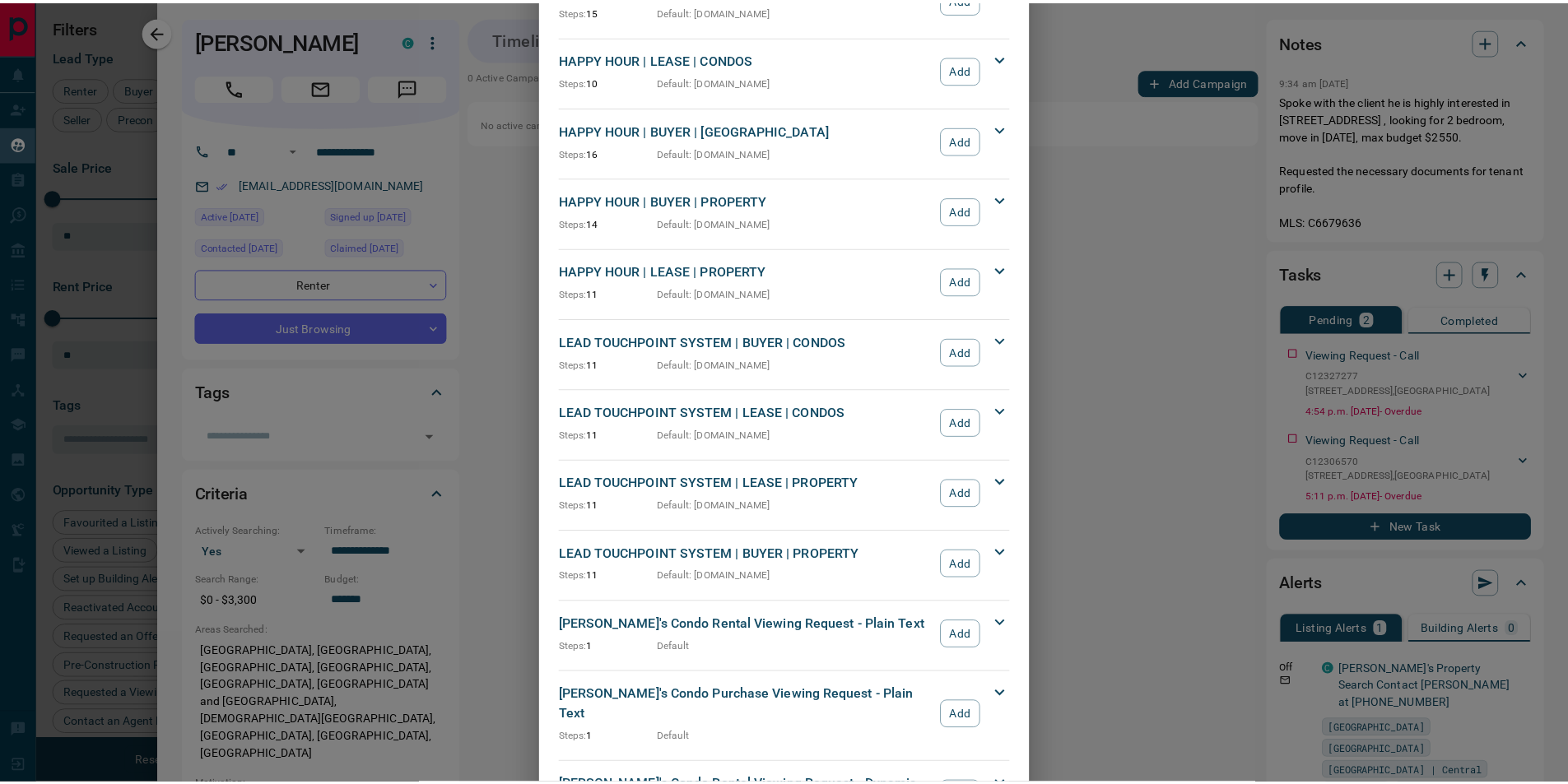
scroll to position [247, 0]
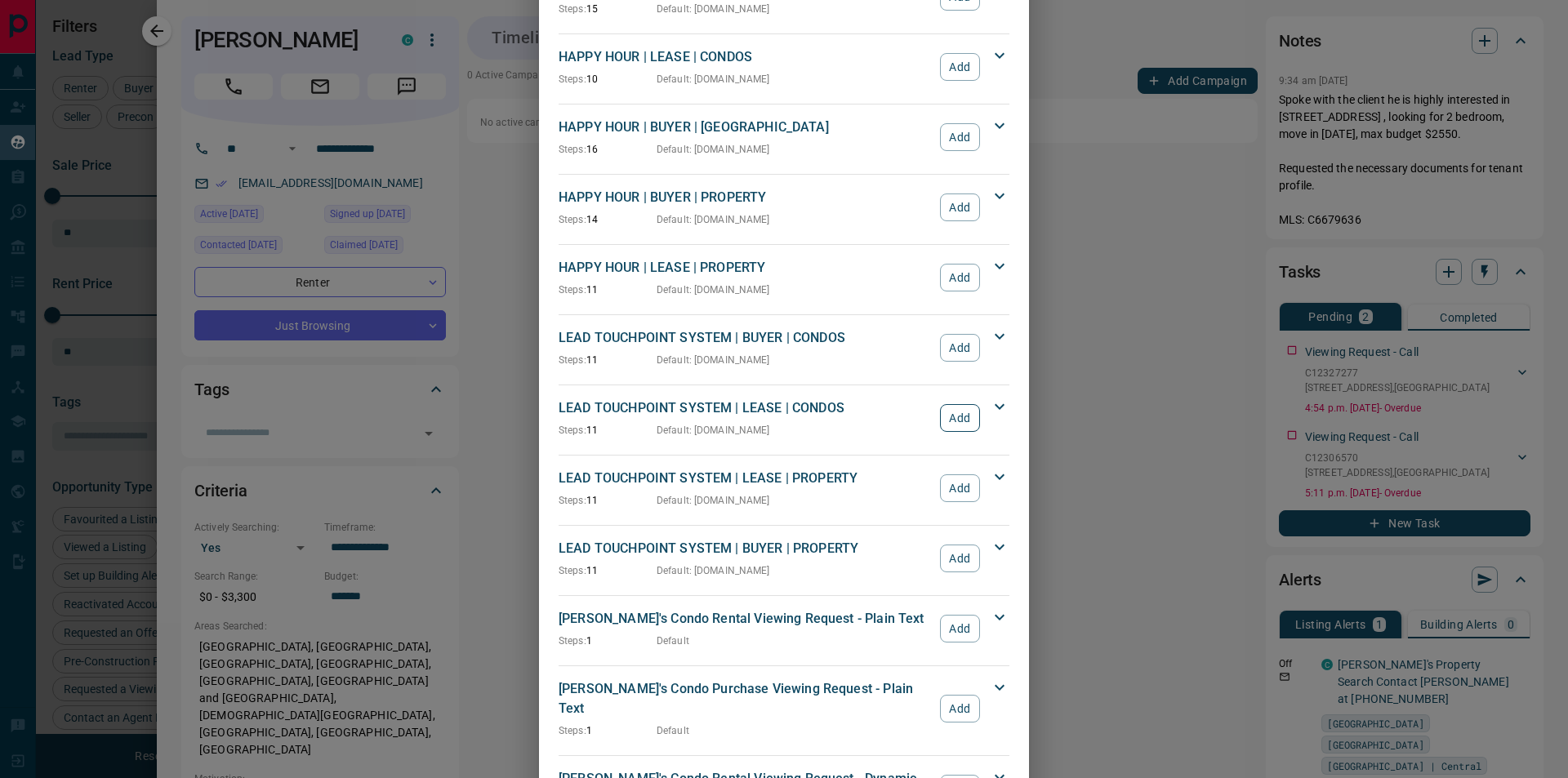
click at [966, 422] on button "Add" at bounding box center [959, 418] width 40 height 28
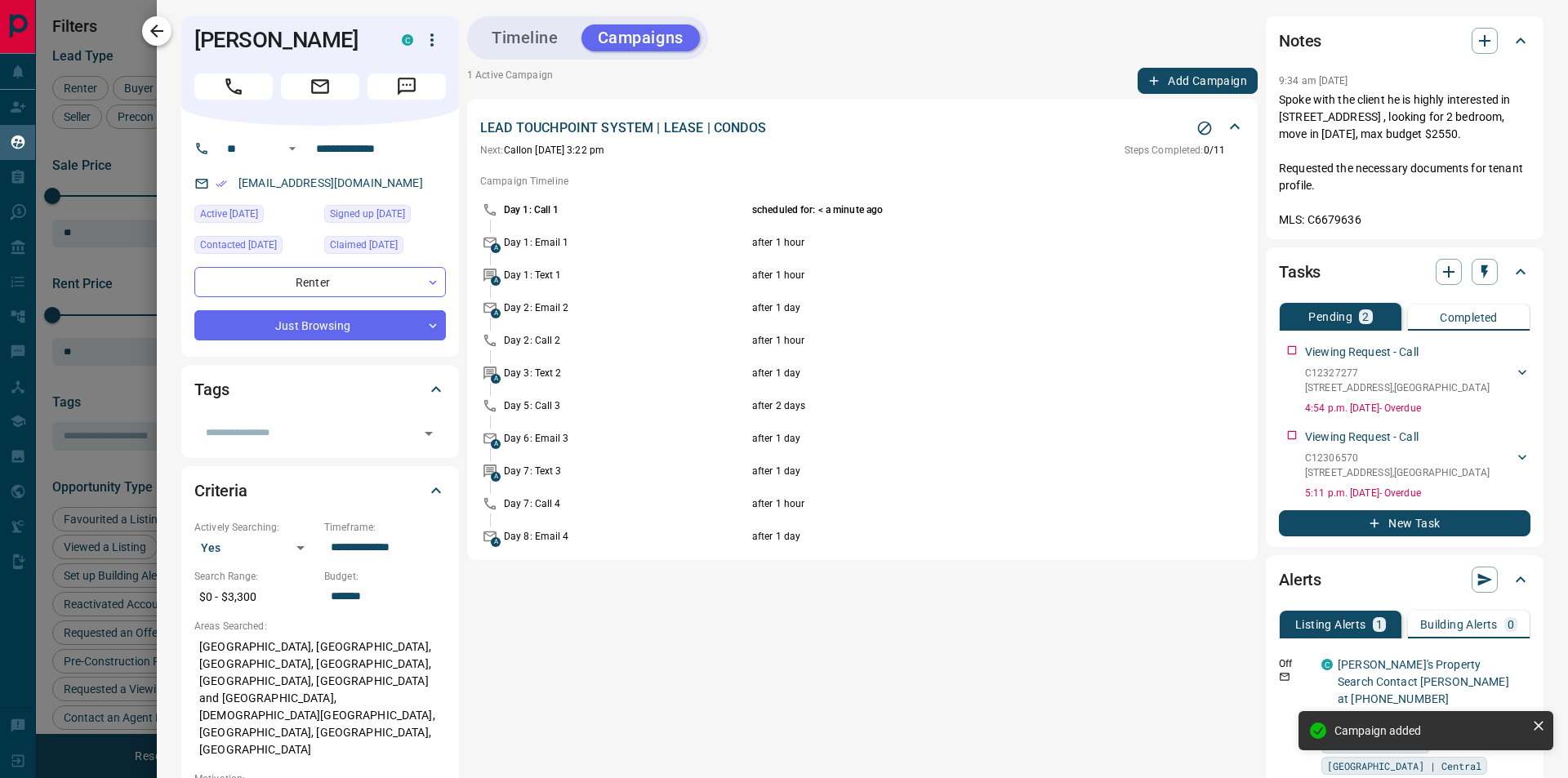
click at [165, 31] on icon "button" at bounding box center [157, 31] width 20 height 20
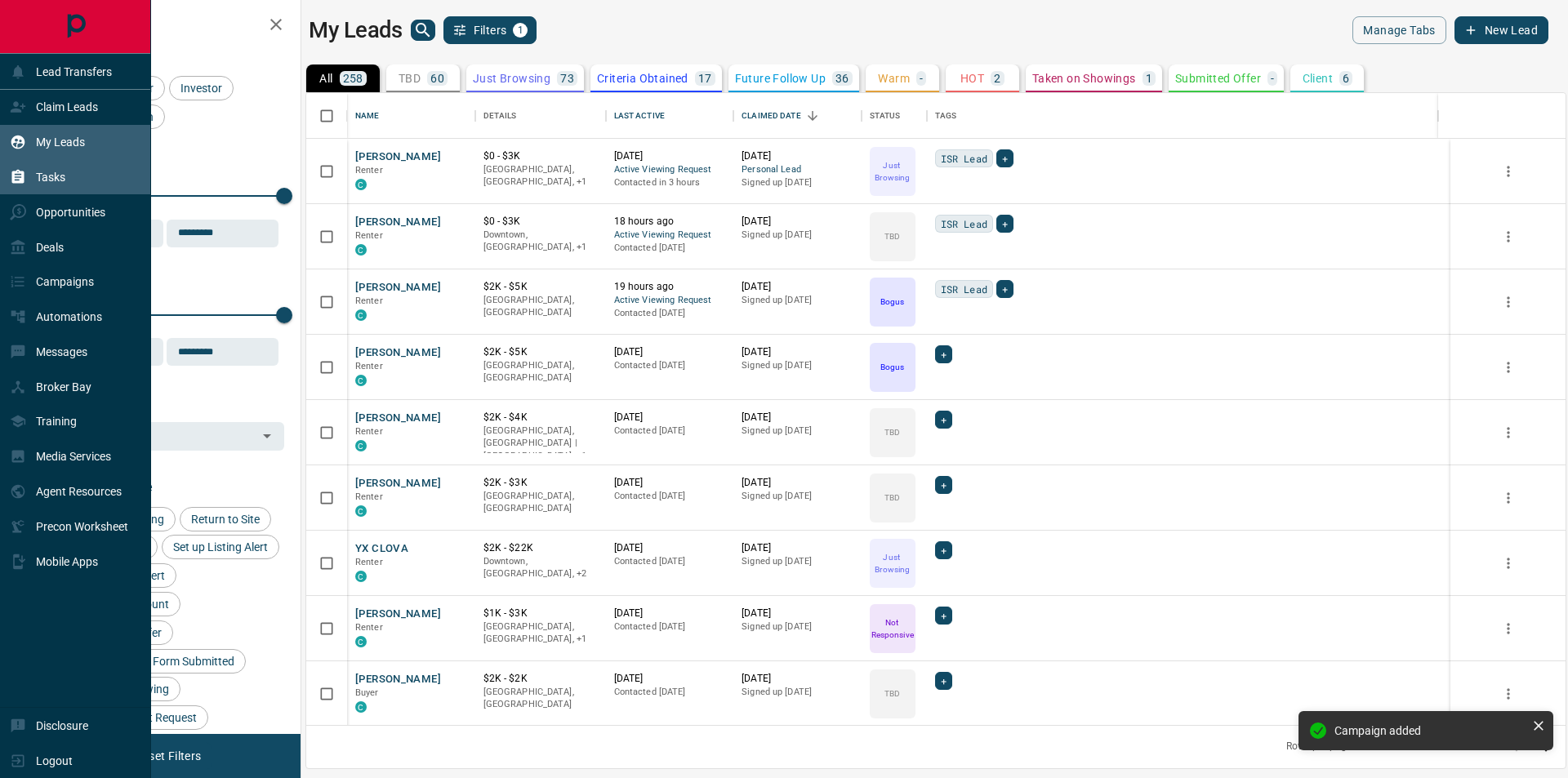
click at [64, 170] on div "Tasks" at bounding box center [38, 177] width 56 height 27
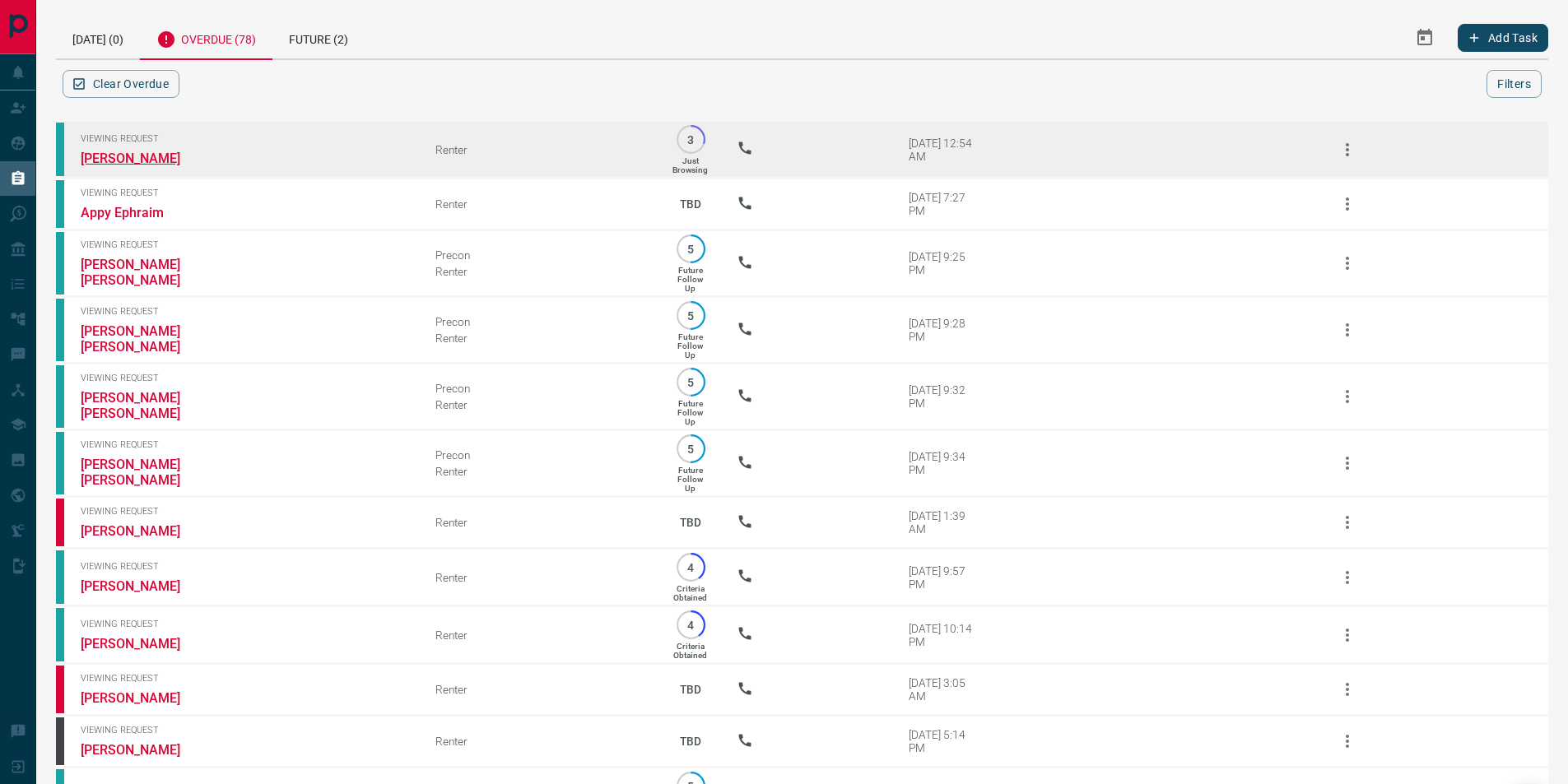
click at [150, 160] on link "[PERSON_NAME]" at bounding box center [142, 158] width 123 height 16
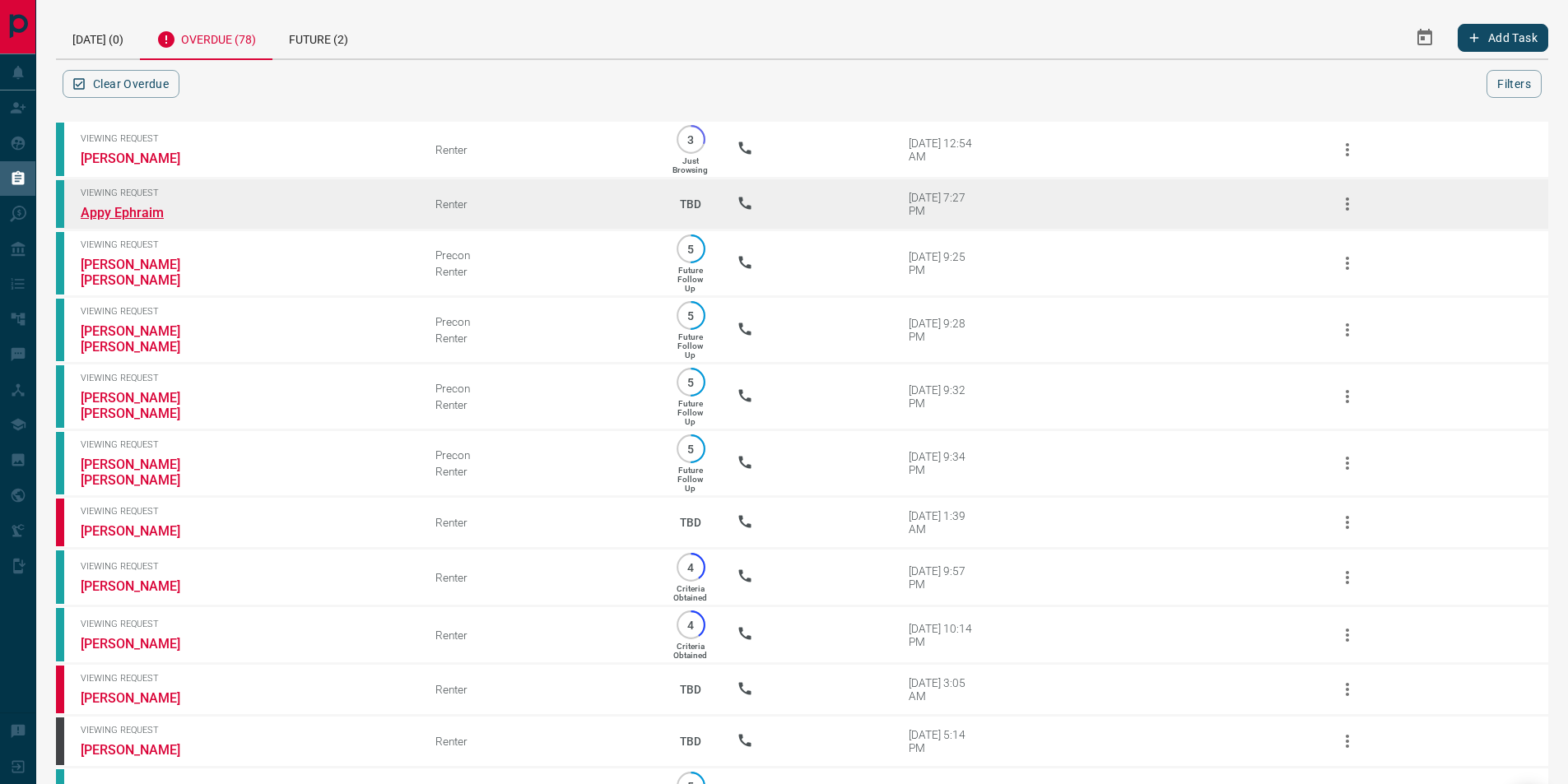
click at [127, 211] on link "Appy Ephraim" at bounding box center [142, 212] width 123 height 16
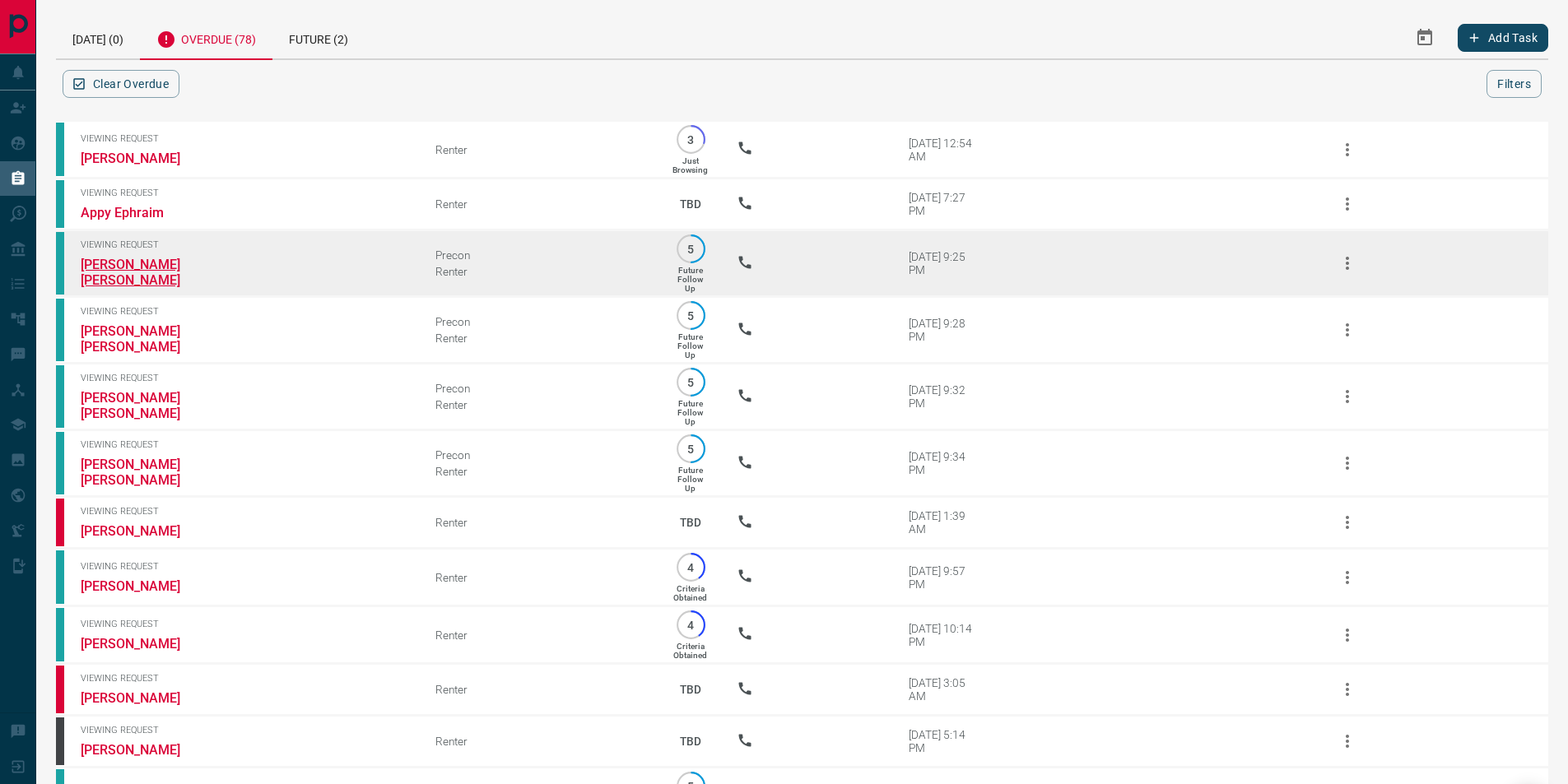
click at [105, 266] on link "[PERSON_NAME] [PERSON_NAME]" at bounding box center [142, 273] width 123 height 31
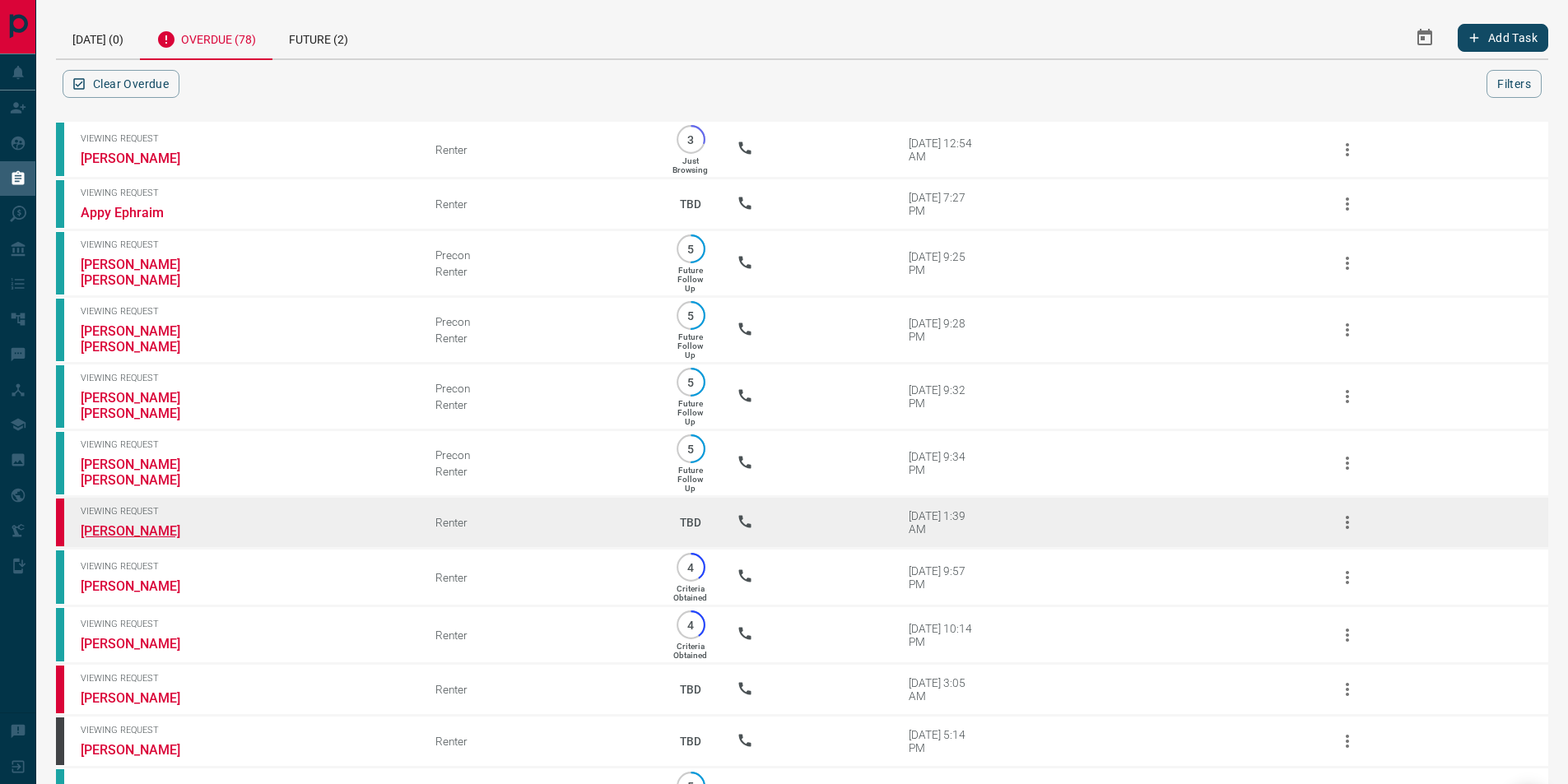
click at [107, 539] on link "[PERSON_NAME]" at bounding box center [142, 530] width 123 height 16
